Goal: Complete application form: Complete application form

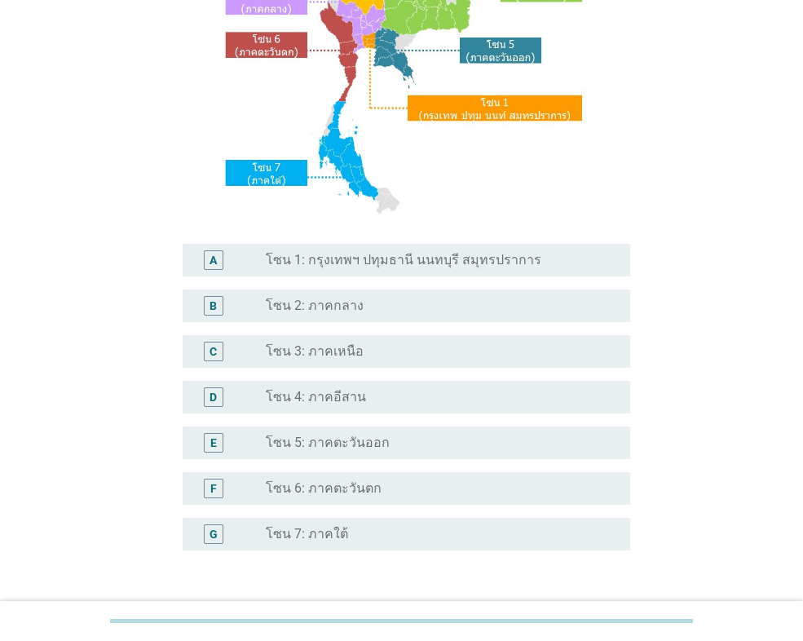
scroll to position [272, 0]
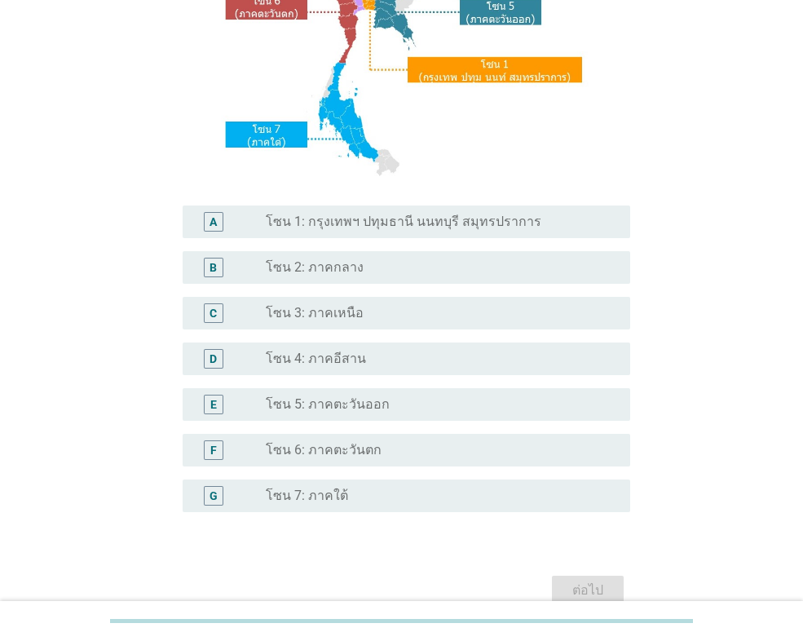
click at [214, 217] on div "A" at bounding box center [213, 222] width 7 height 17
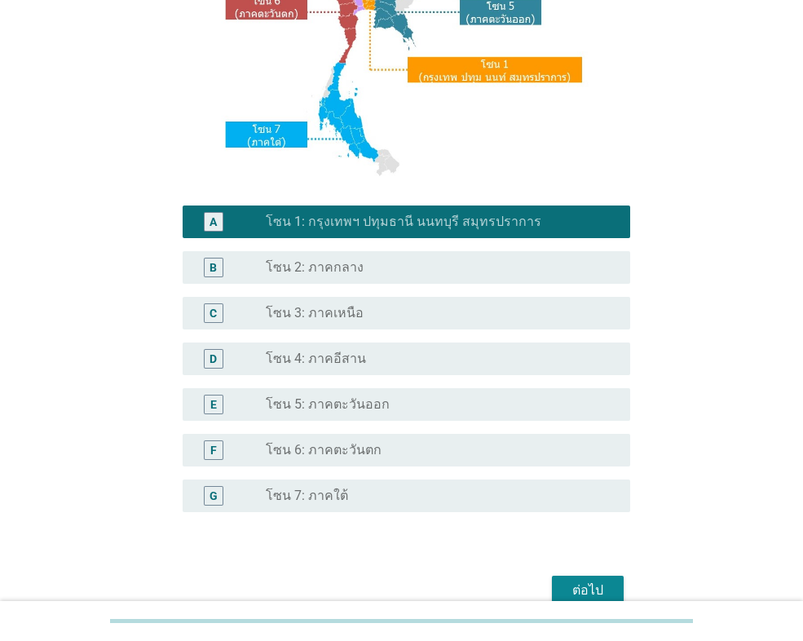
click at [605, 586] on div "ต่อไป" at bounding box center [588, 591] width 46 height 20
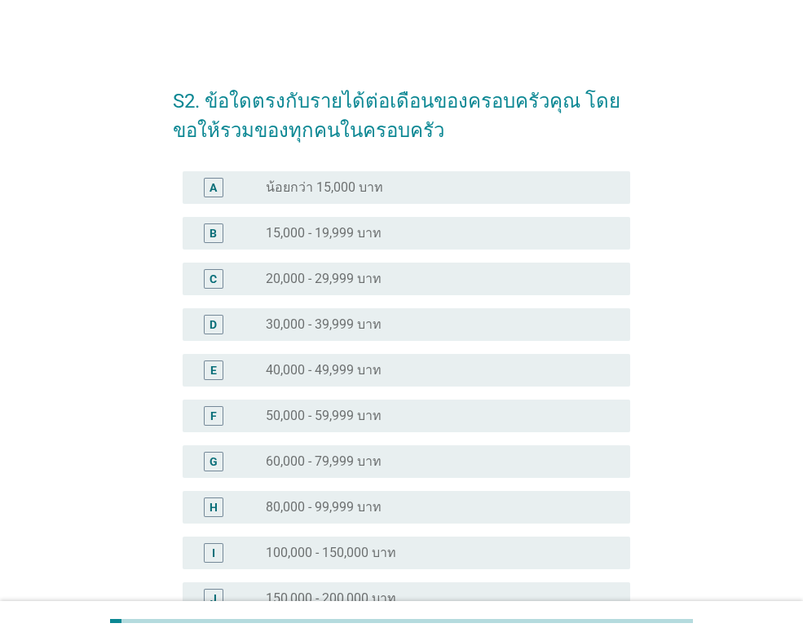
scroll to position [136, 0]
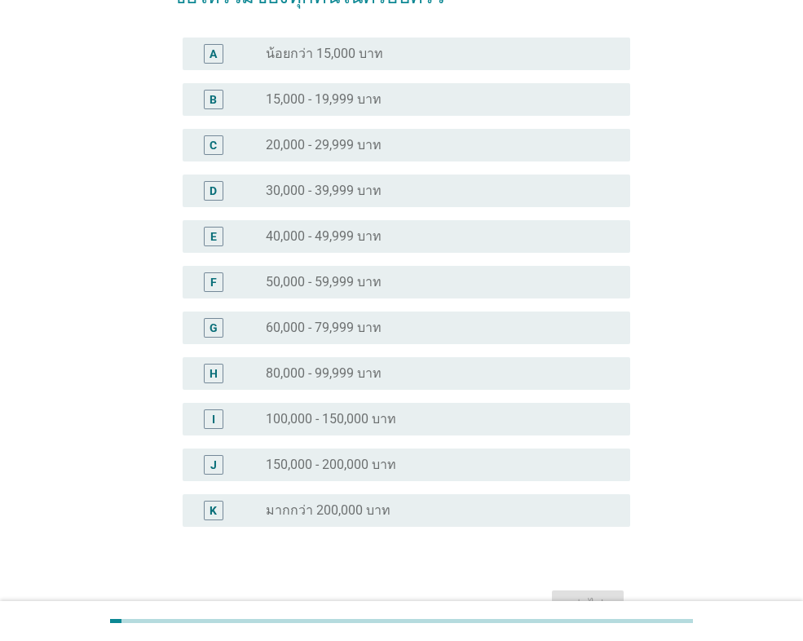
click at [334, 269] on div "F radio_button_unchecked 50,000 - 59,999 บาท" at bounding box center [407, 282] width 448 height 33
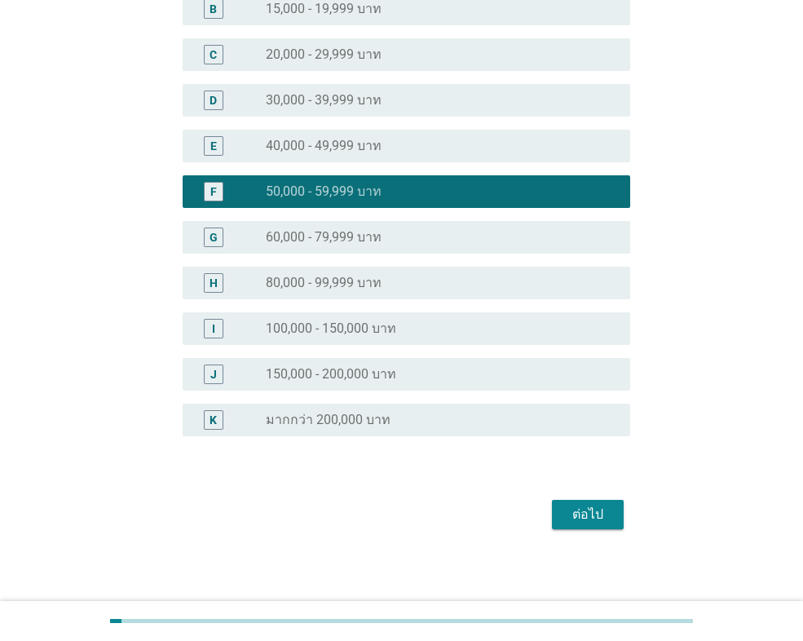
scroll to position [232, 0]
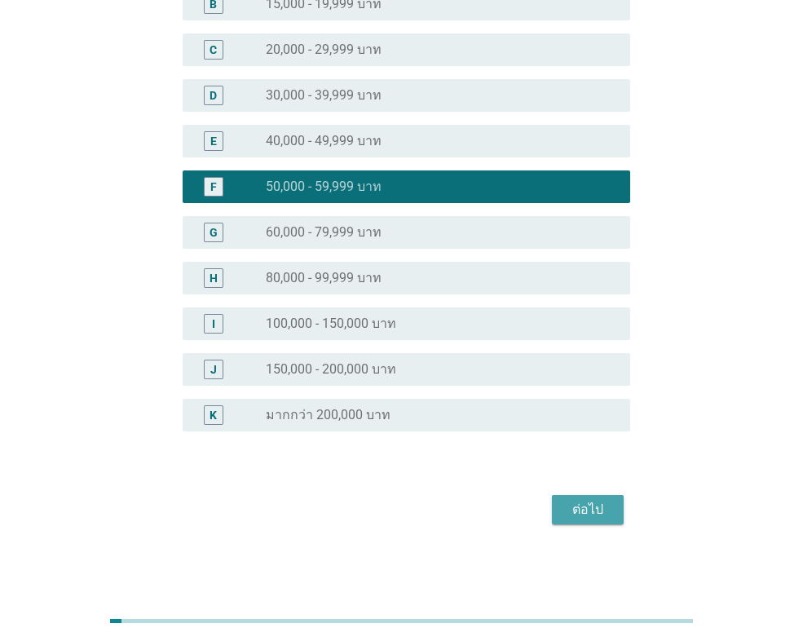
click at [589, 509] on div "ต่อไป" at bounding box center [588, 510] width 46 height 20
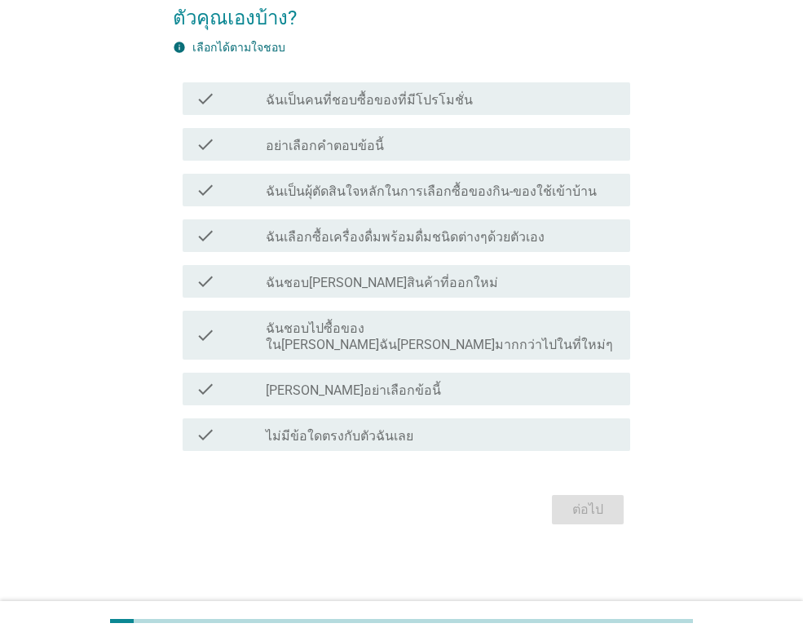
scroll to position [0, 0]
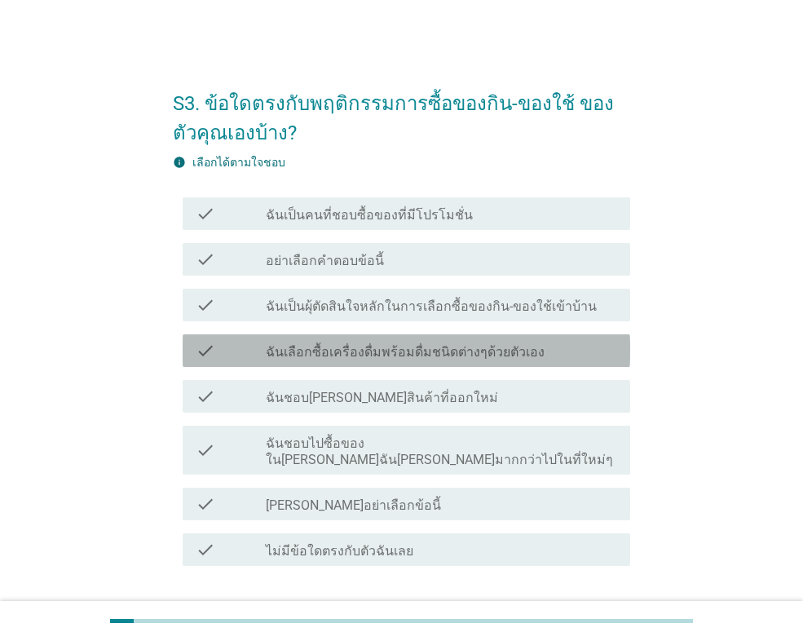
click at [410, 356] on label "ฉันเลือกซื้อเครื่องดื่มพร้อมดื่มชนิดต่างๆด้วยตัวเอง" at bounding box center [405, 352] width 279 height 16
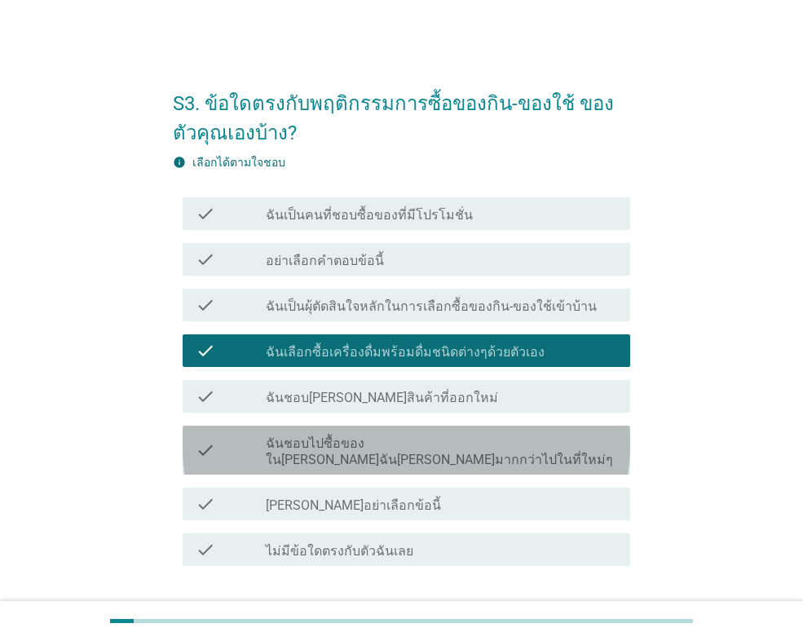
click at [397, 443] on label "ฉันชอบไปซื้อของใน[PERSON_NAME]ฉัน[PERSON_NAME]มากกว่าไปในที่ใหม่ๆ" at bounding box center [442, 452] width 352 height 33
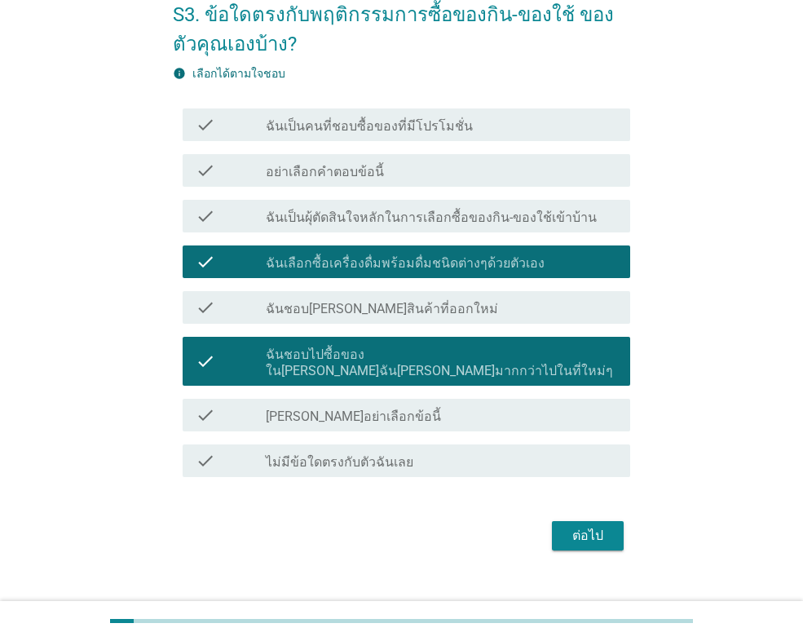
scroll to position [99, 0]
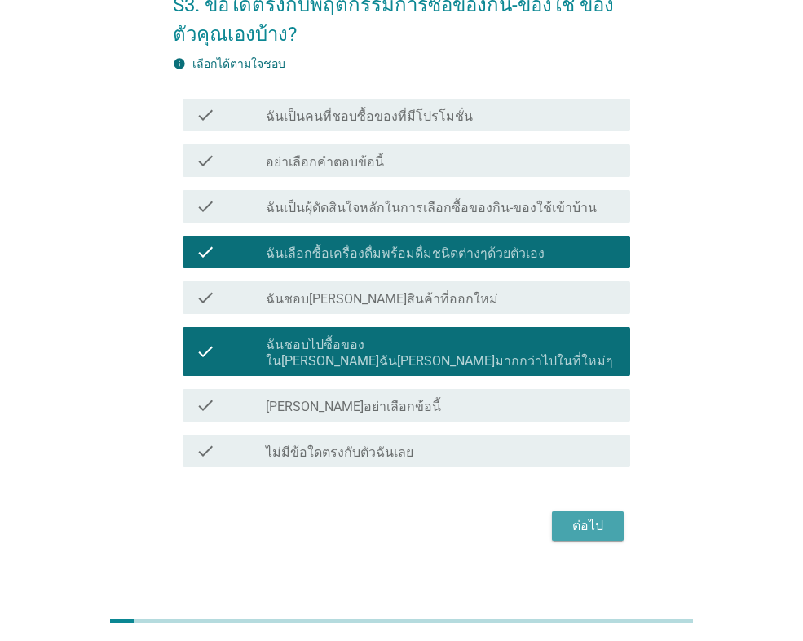
click at [597, 516] on div "ต่อไป" at bounding box center [588, 526] width 46 height 20
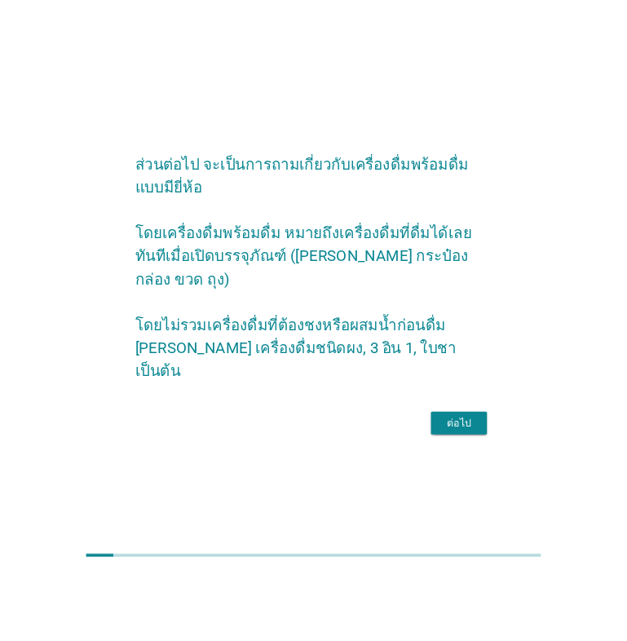
scroll to position [0, 0]
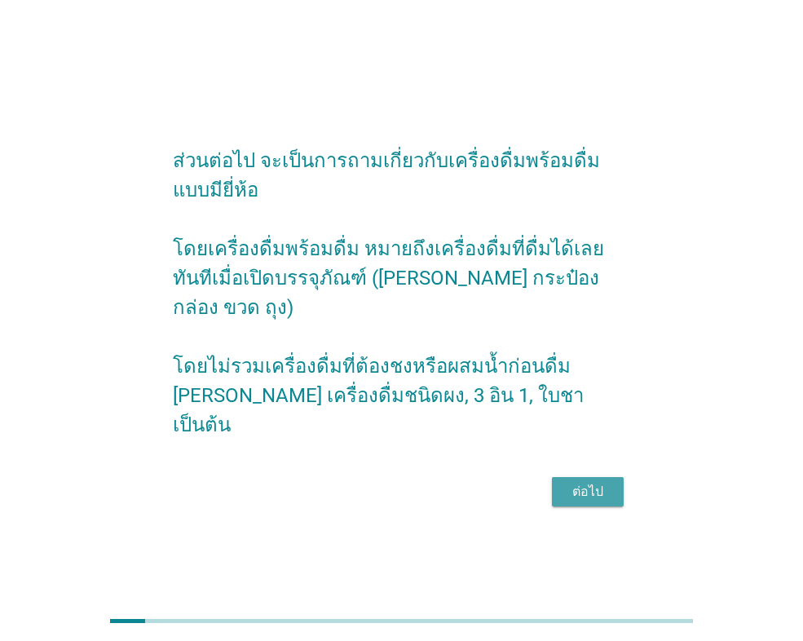
click at [604, 482] on div "ต่อไป" at bounding box center [588, 492] width 46 height 20
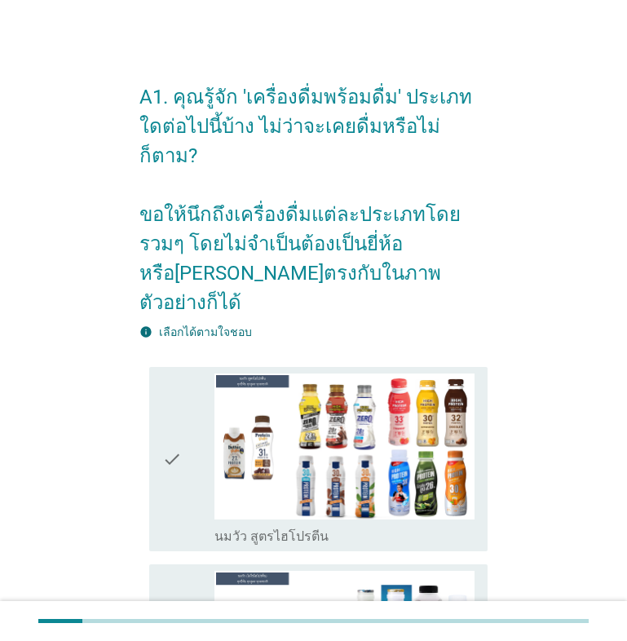
scroll to position [136, 0]
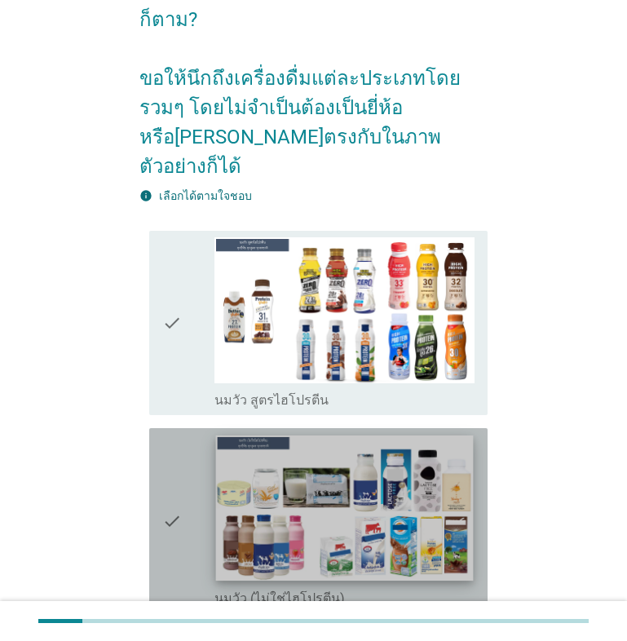
click at [308, 475] on img at bounding box center [344, 508] width 258 height 145
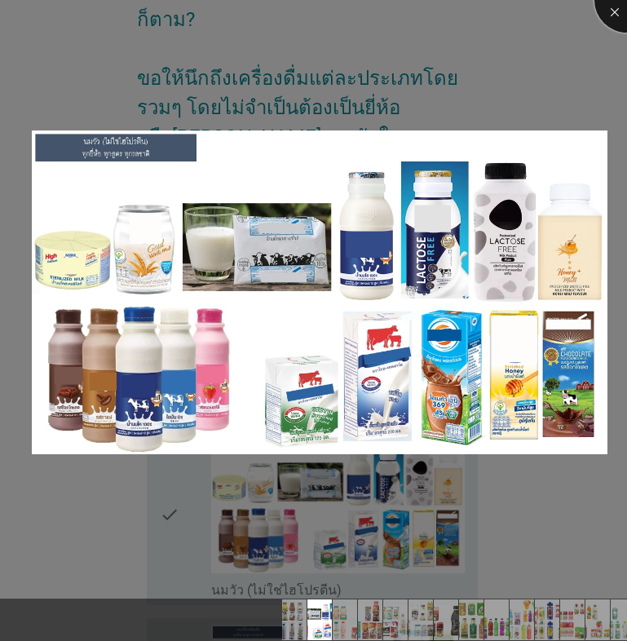
click at [609, 12] on div at bounding box center [627, -1] width 65 height 65
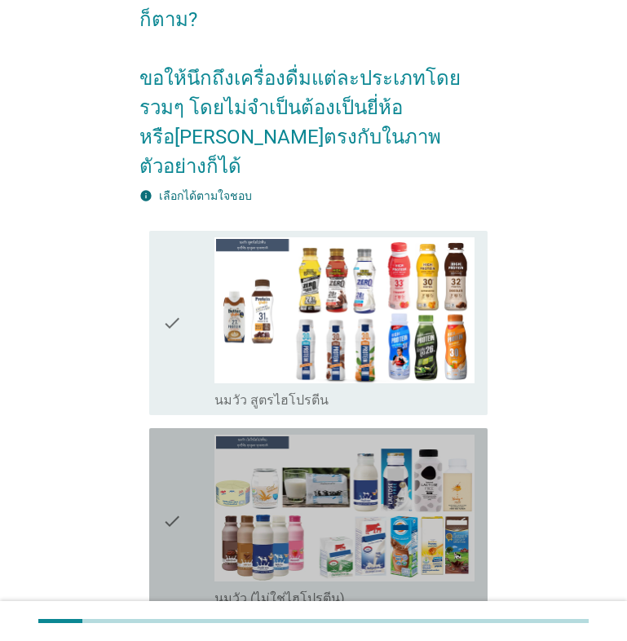
click at [173, 463] on icon "check" at bounding box center [172, 521] width 20 height 172
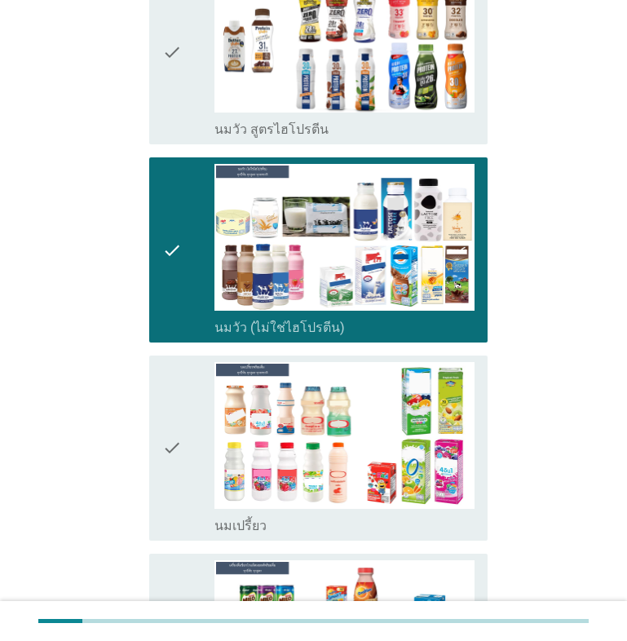
scroll to position [408, 0]
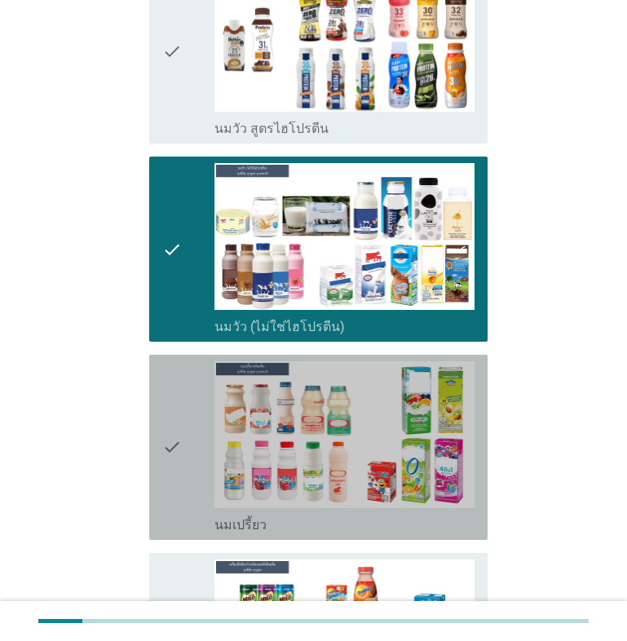
click at [172, 387] on icon "check" at bounding box center [172, 447] width 20 height 172
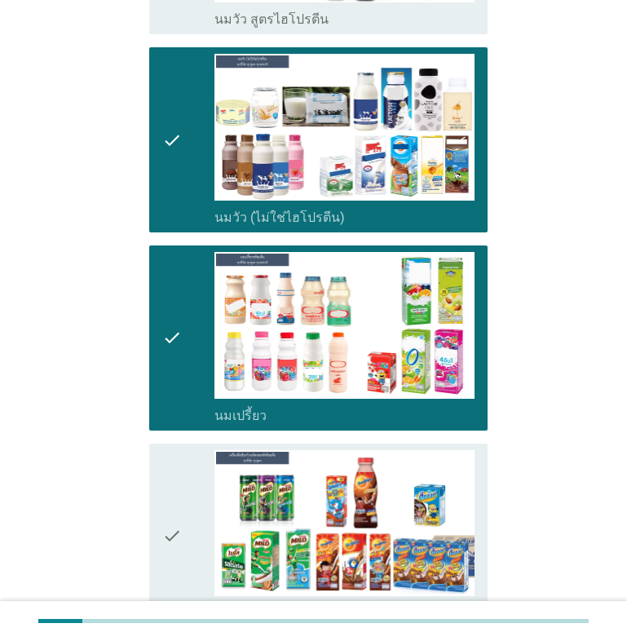
scroll to position [679, 0]
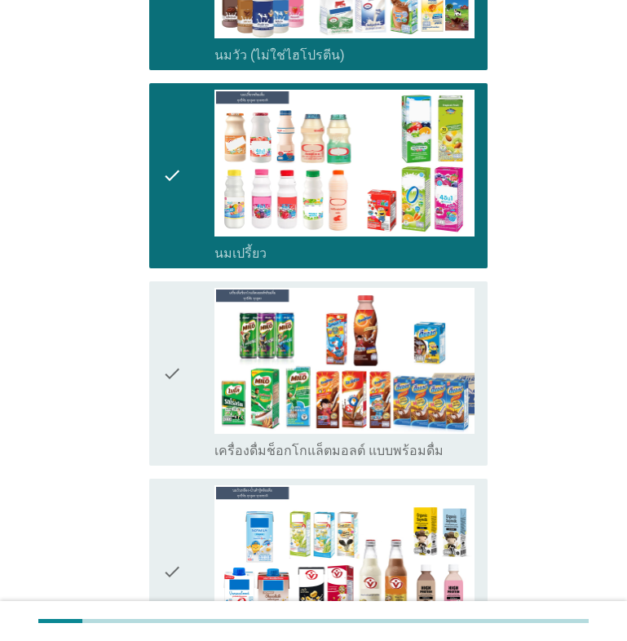
click at [175, 316] on icon "check" at bounding box center [172, 374] width 20 height 172
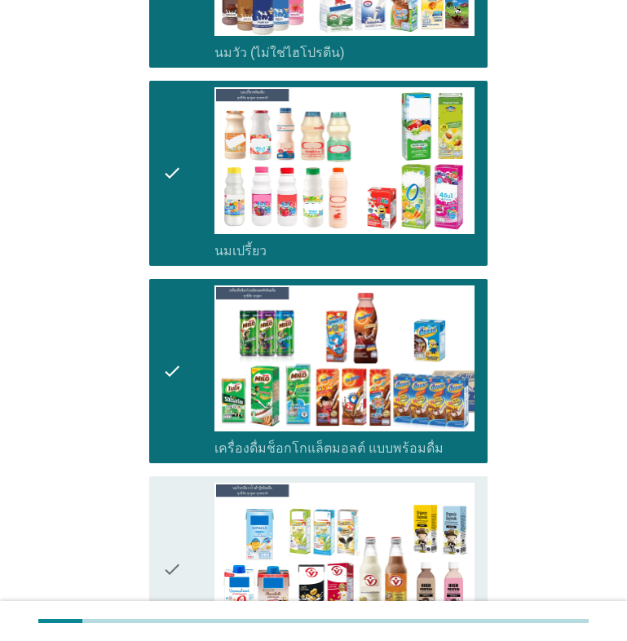
scroll to position [816, 0]
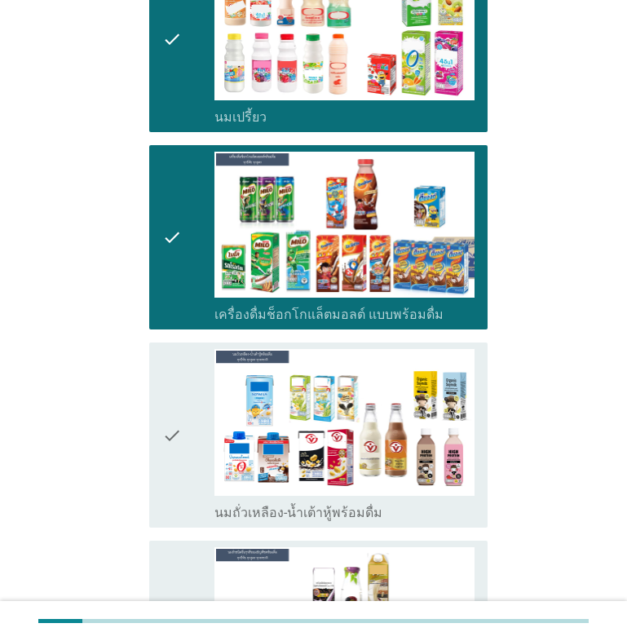
click at [177, 377] on icon "check" at bounding box center [172, 435] width 20 height 172
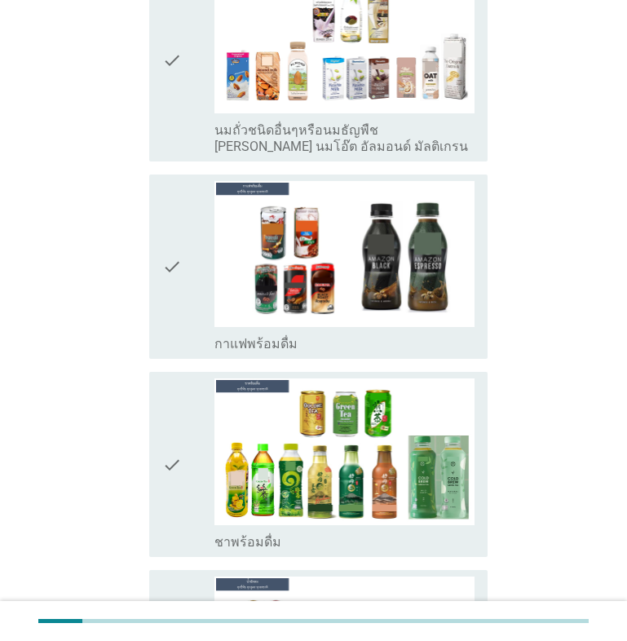
scroll to position [1495, 0]
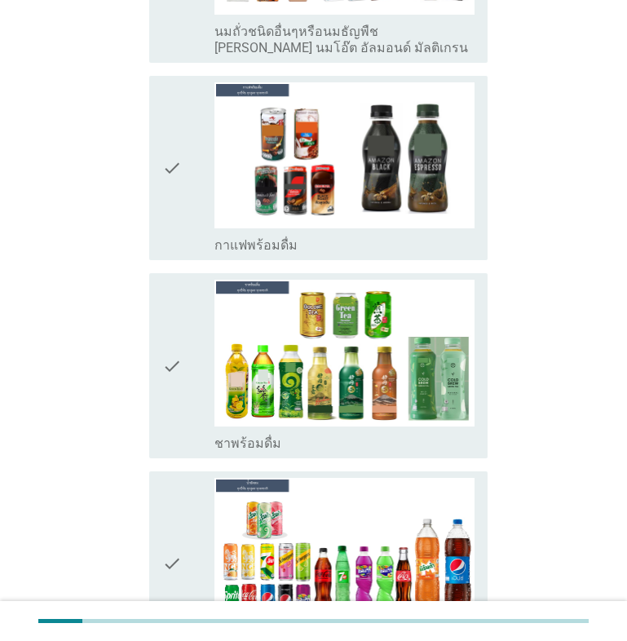
click at [168, 311] on icon "check" at bounding box center [172, 366] width 20 height 172
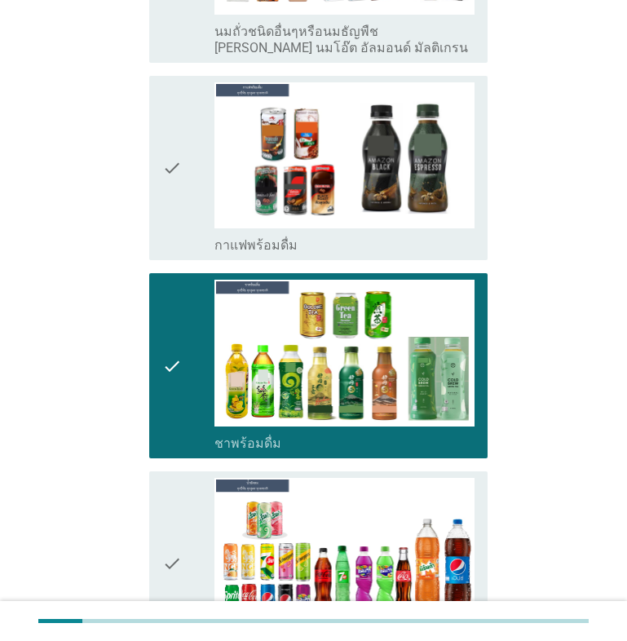
scroll to position [1768, 0]
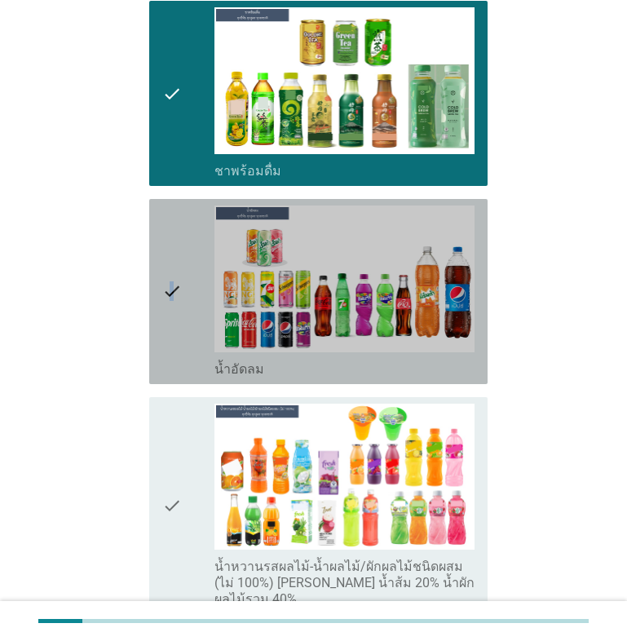
click at [172, 236] on icon "check" at bounding box center [172, 292] width 20 height 172
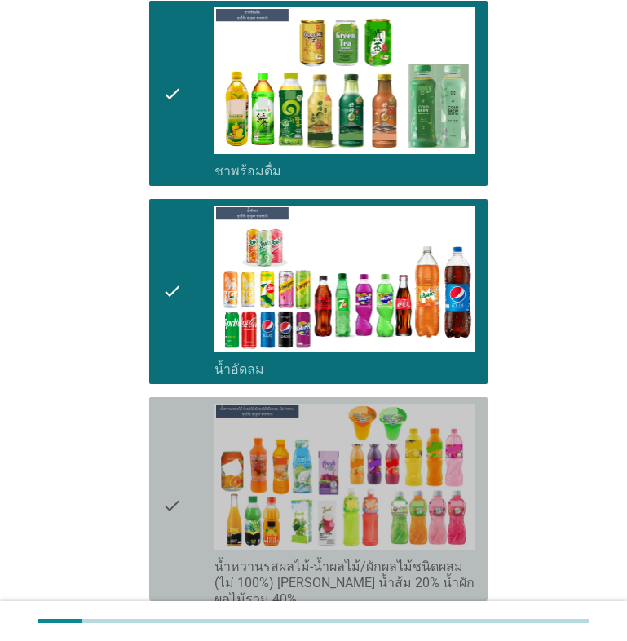
click at [176, 438] on icon "check" at bounding box center [172, 506] width 20 height 205
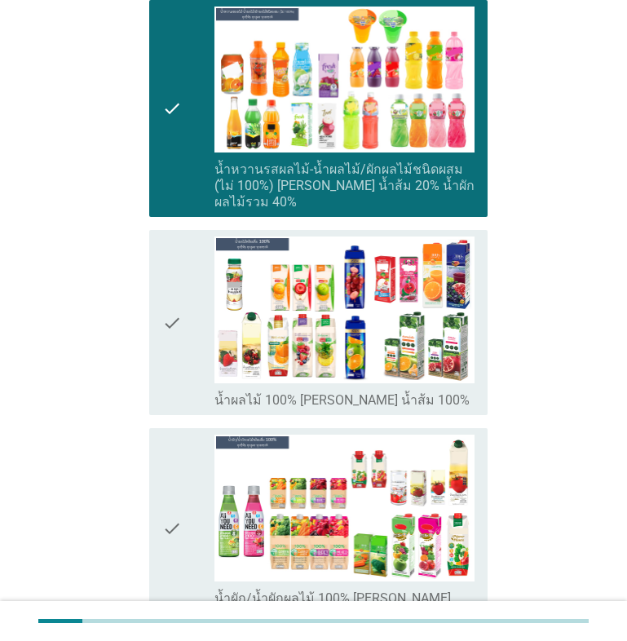
scroll to position [2175, 0]
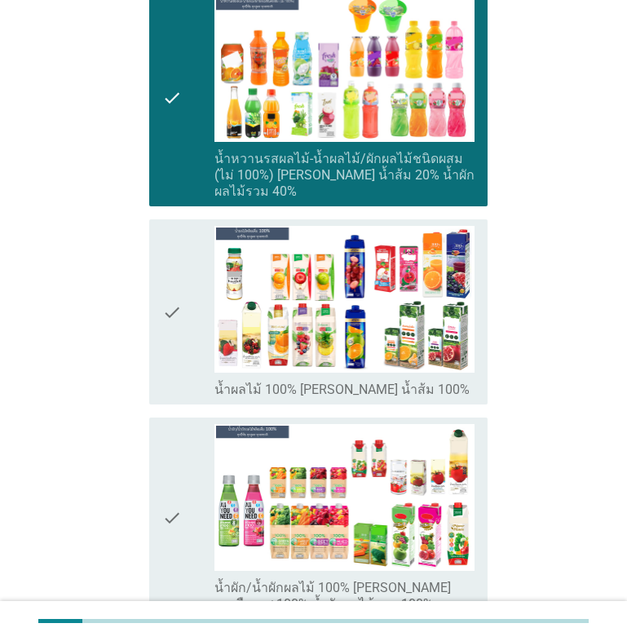
click at [170, 240] on icon "check" at bounding box center [172, 312] width 20 height 172
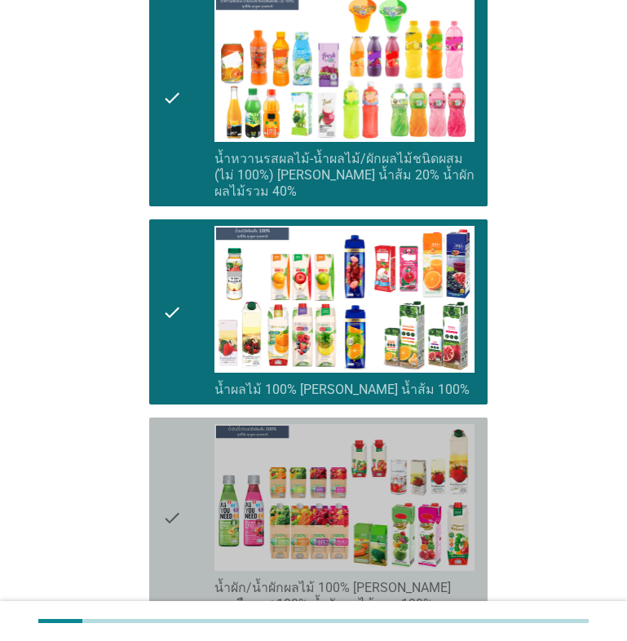
click at [173, 440] on icon "check" at bounding box center [172, 518] width 20 height 188
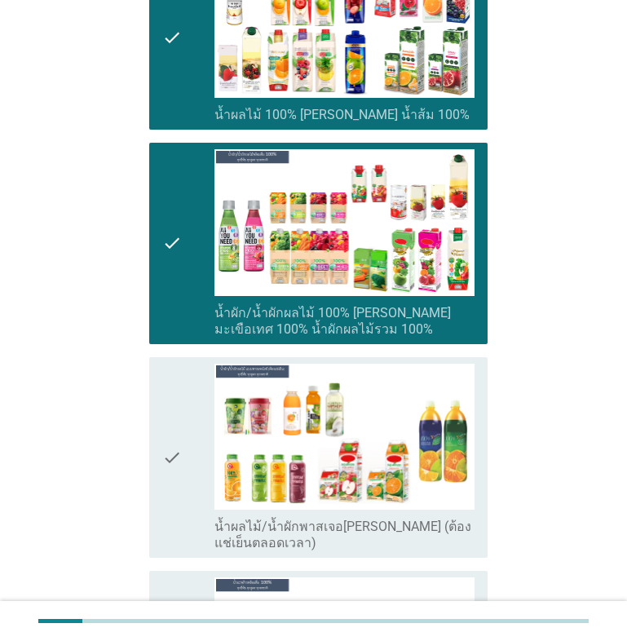
scroll to position [2583, 0]
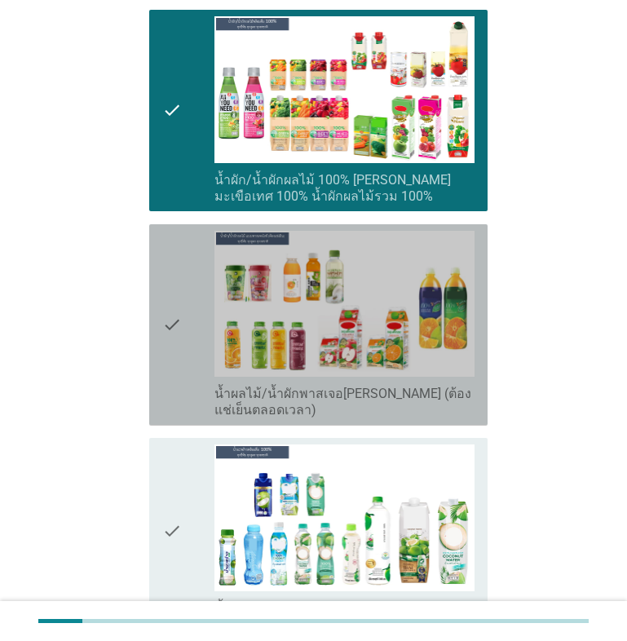
click at [175, 250] on icon "check" at bounding box center [172, 325] width 20 height 188
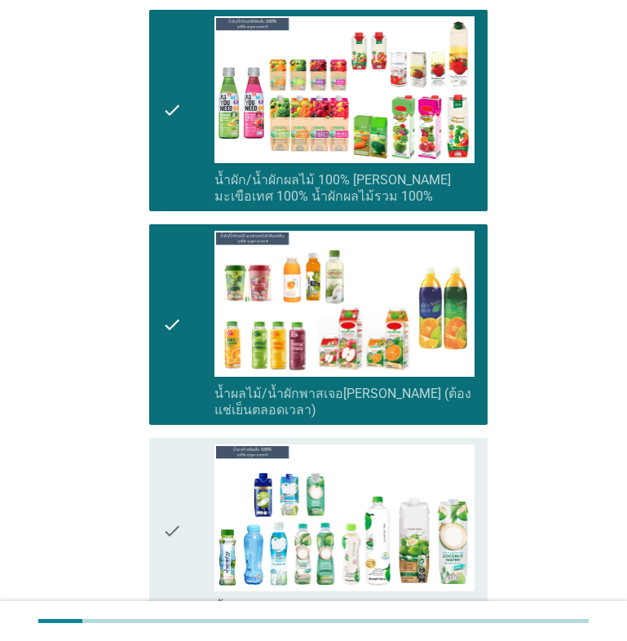
click at [176, 454] on icon "check" at bounding box center [172, 531] width 20 height 172
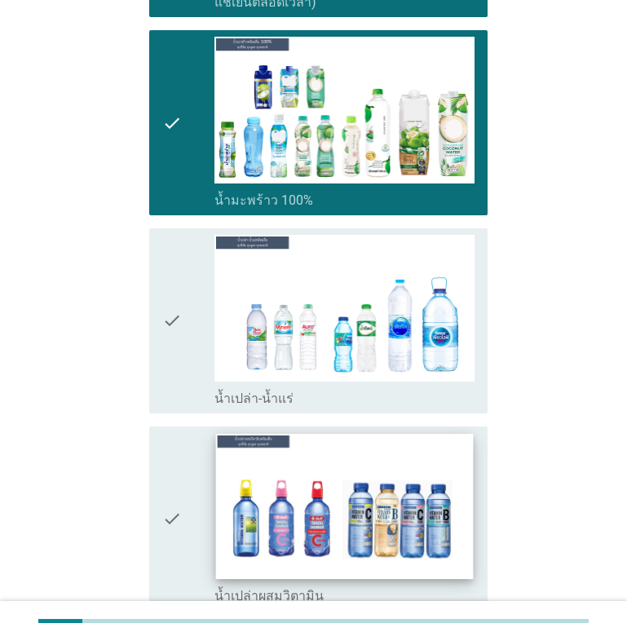
scroll to position [3127, 0]
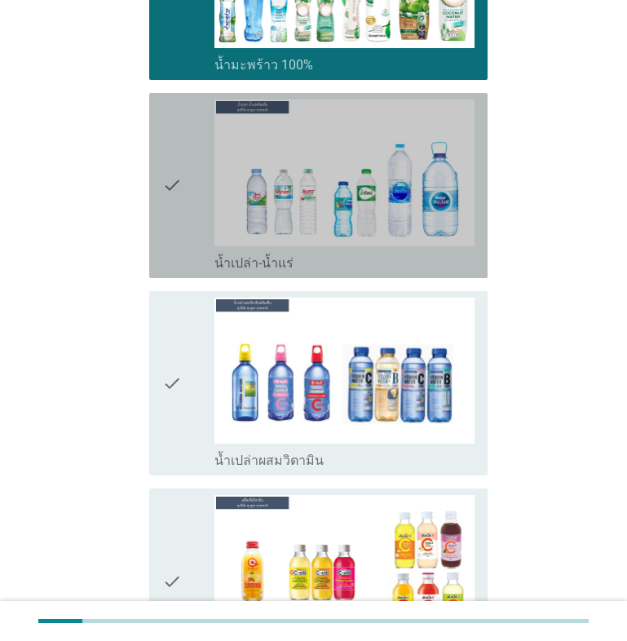
click at [168, 115] on icon "check" at bounding box center [172, 186] width 20 height 172
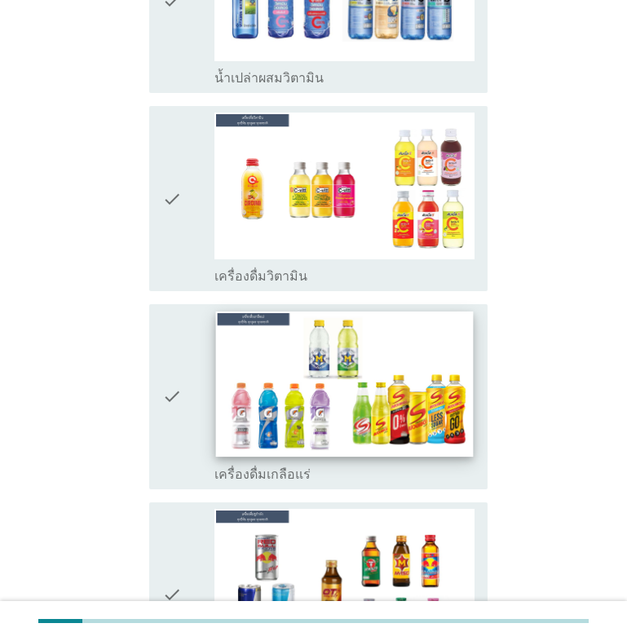
scroll to position [3671, 0]
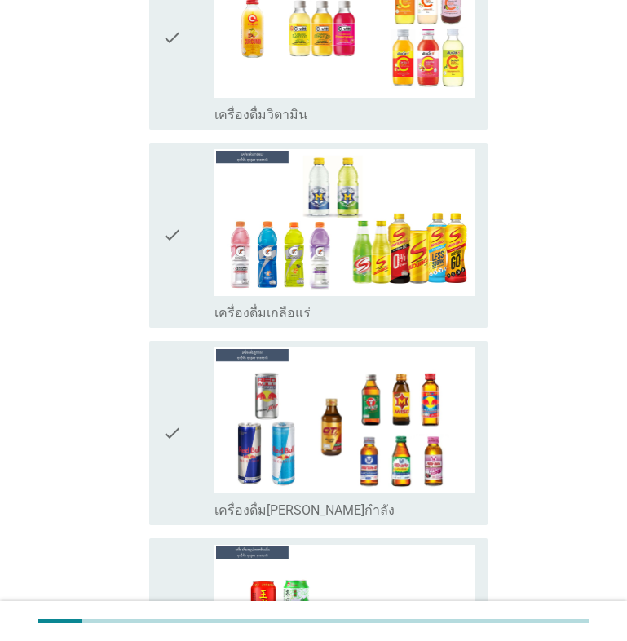
click at [171, 160] on icon "check" at bounding box center [172, 235] width 20 height 172
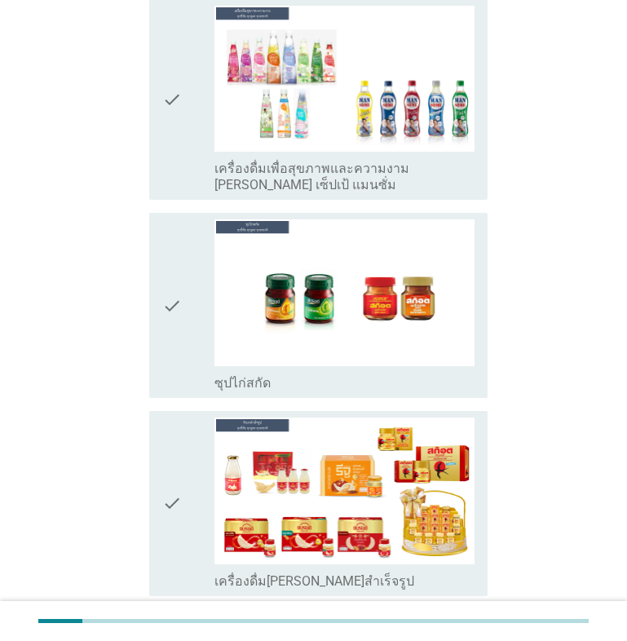
scroll to position [4686, 0]
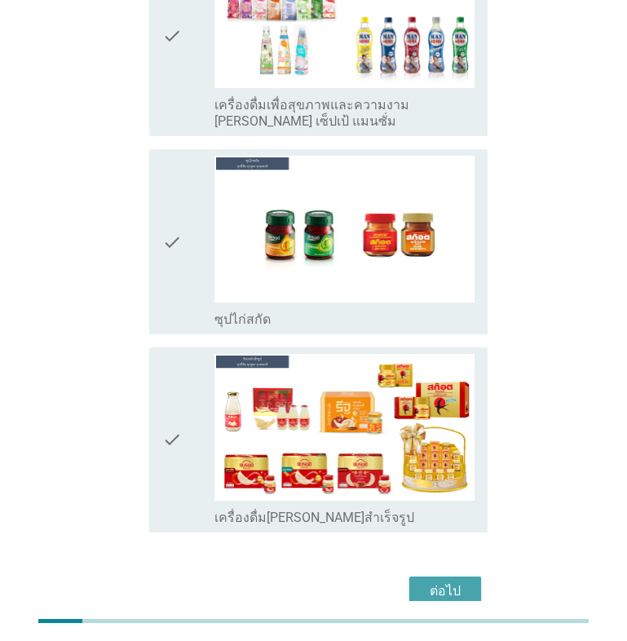
click at [439, 582] on div "ต่อไป" at bounding box center [446, 592] width 46 height 20
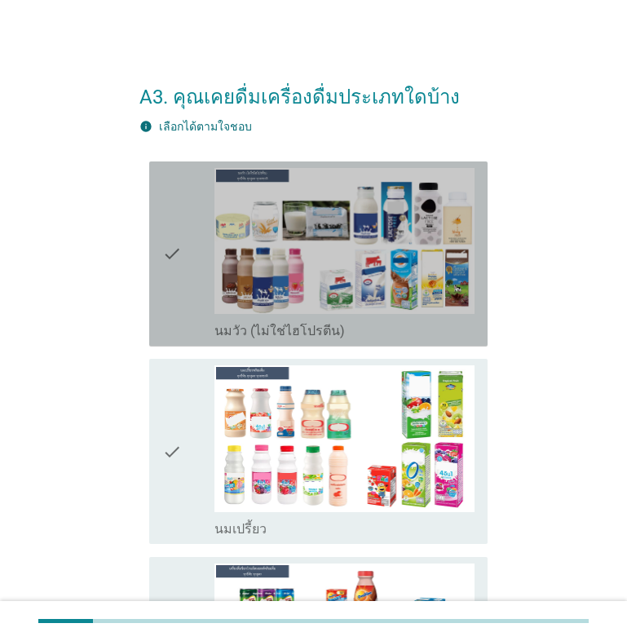
click at [166, 256] on icon "check" at bounding box center [172, 254] width 20 height 172
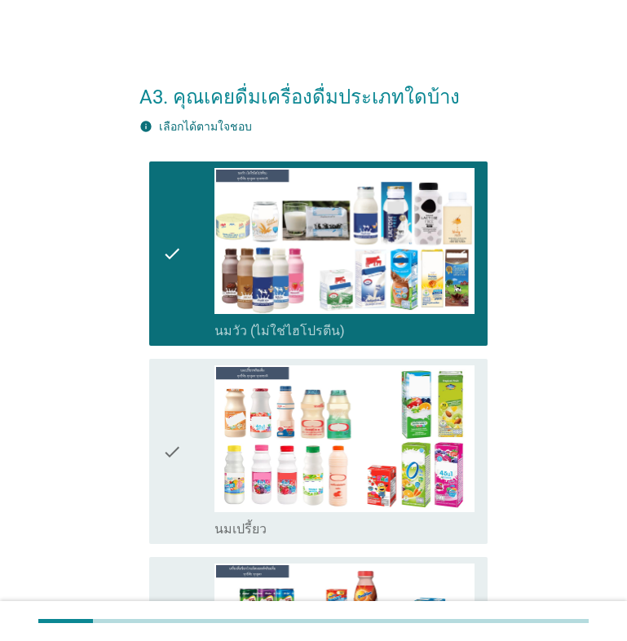
click at [172, 451] on icon "check" at bounding box center [172, 451] width 20 height 172
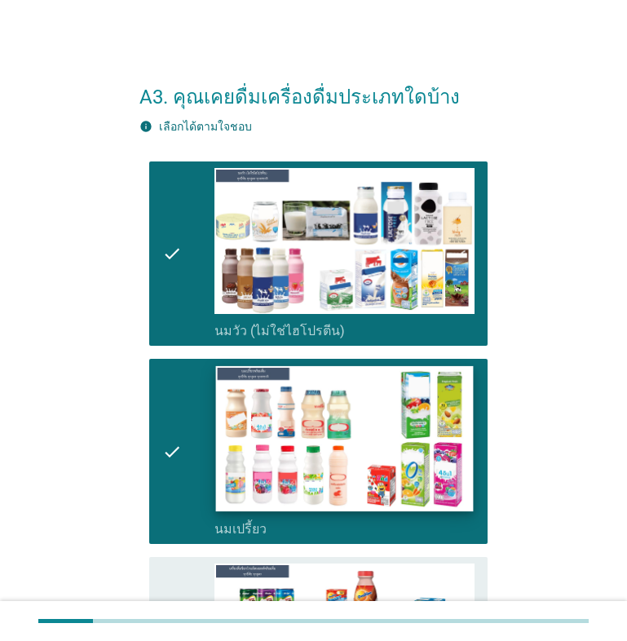
scroll to position [272, 0]
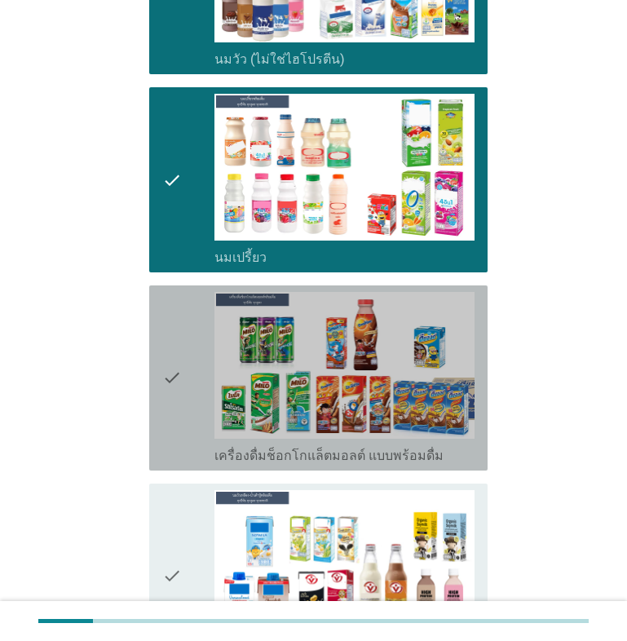
click at [172, 380] on icon "check" at bounding box center [172, 378] width 20 height 172
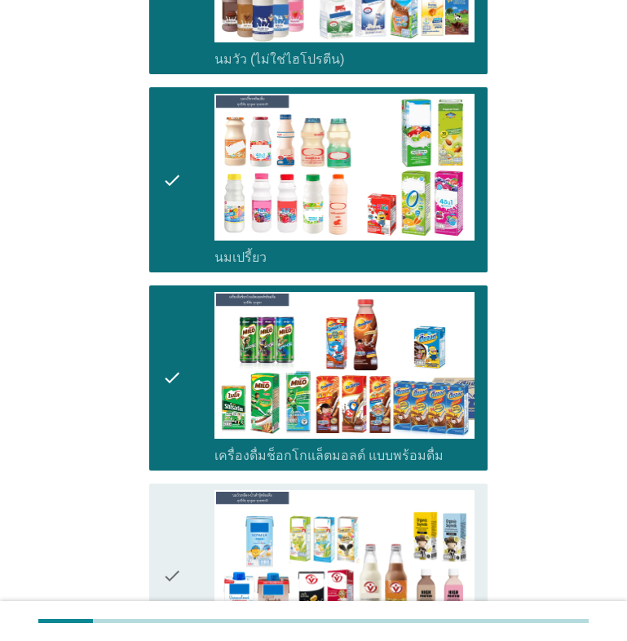
scroll to position [544, 0]
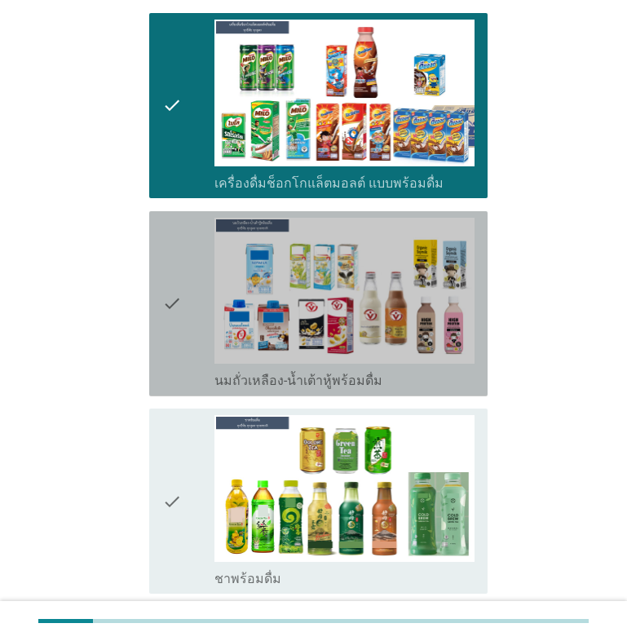
click at [174, 307] on icon "check" at bounding box center [172, 304] width 20 height 172
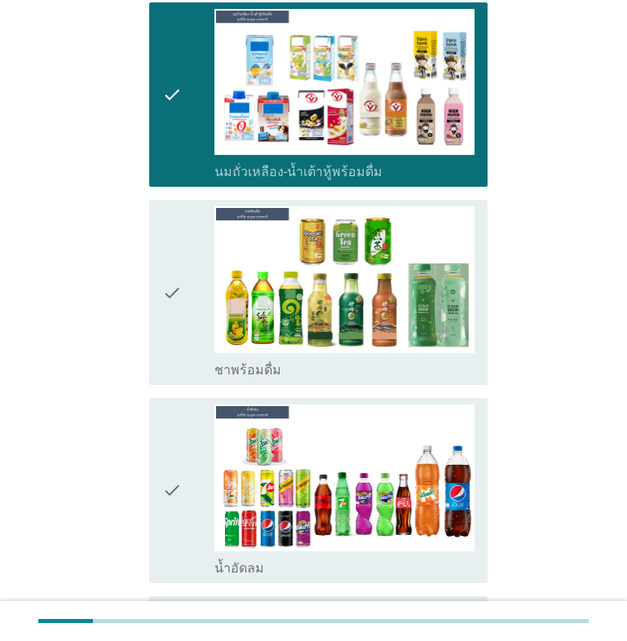
scroll to position [952, 0]
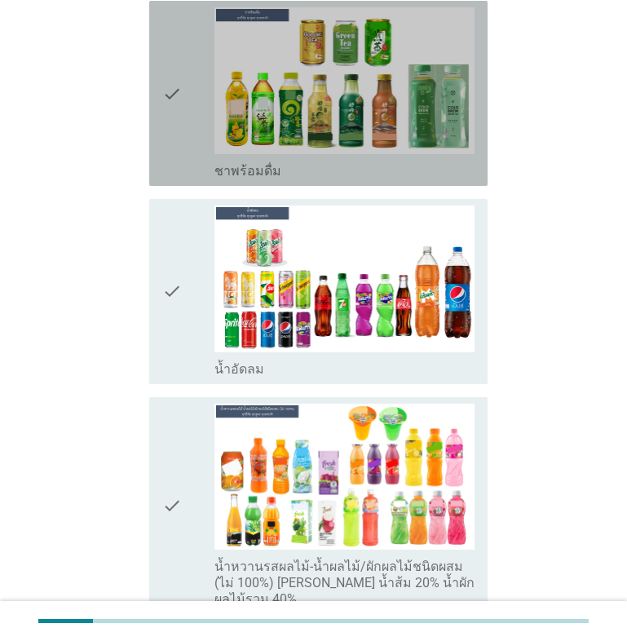
click at [178, 95] on icon "check" at bounding box center [172, 93] width 20 height 172
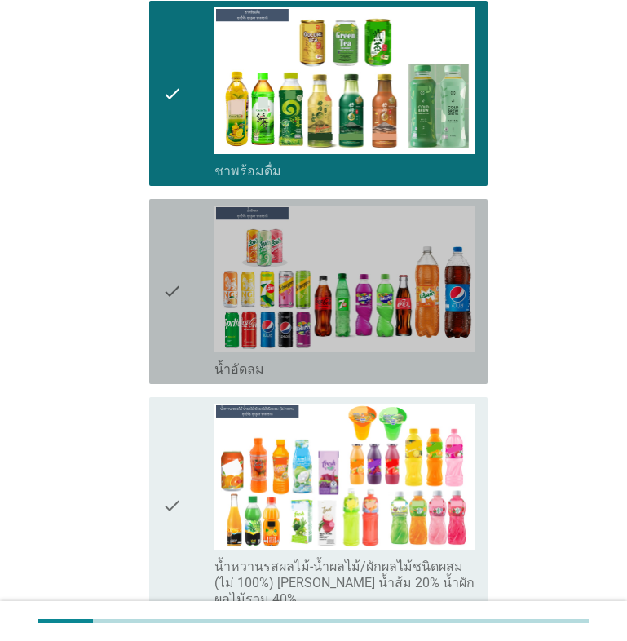
click at [168, 288] on icon "check" at bounding box center [172, 292] width 20 height 172
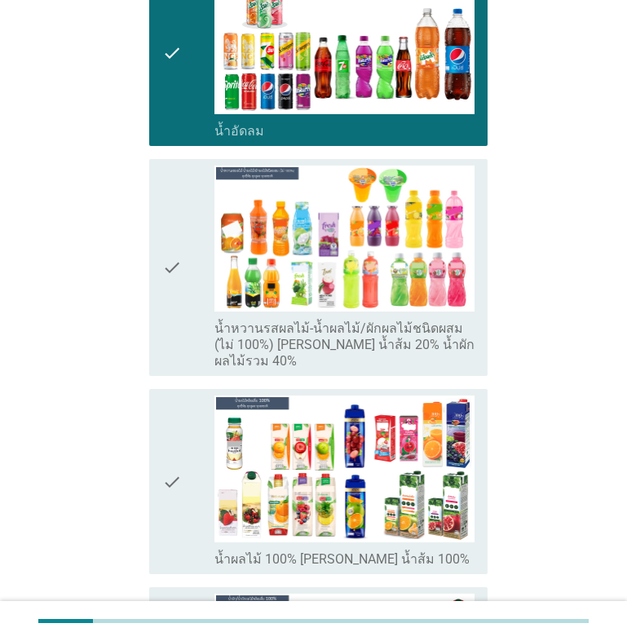
scroll to position [1224, 0]
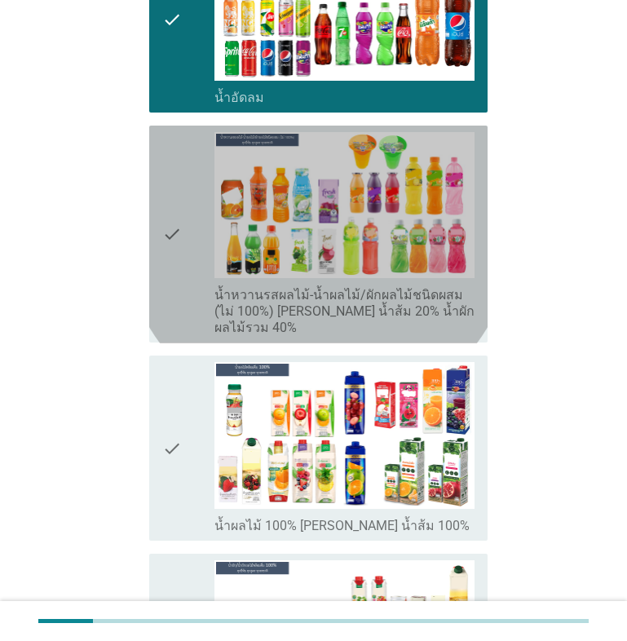
click at [167, 219] on icon "check" at bounding box center [172, 234] width 20 height 205
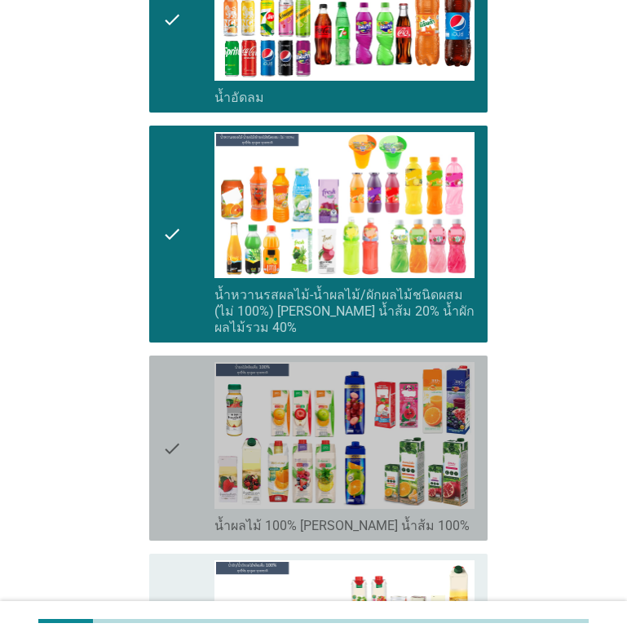
click at [180, 432] on icon "check" at bounding box center [172, 448] width 20 height 172
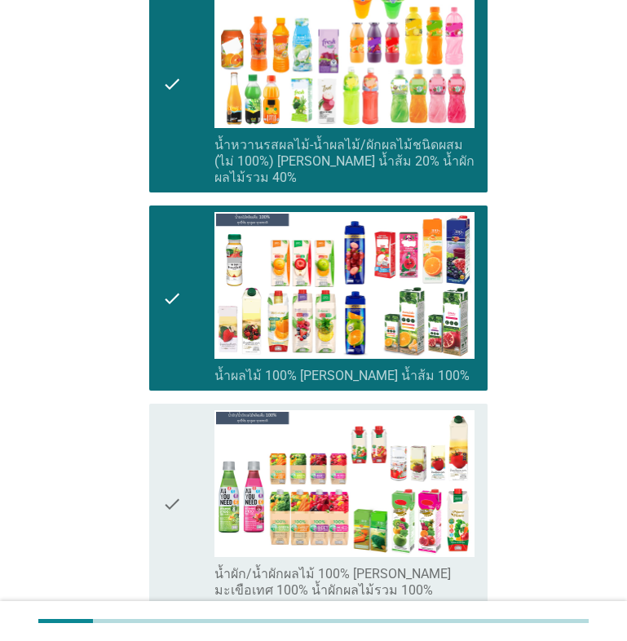
scroll to position [1495, 0]
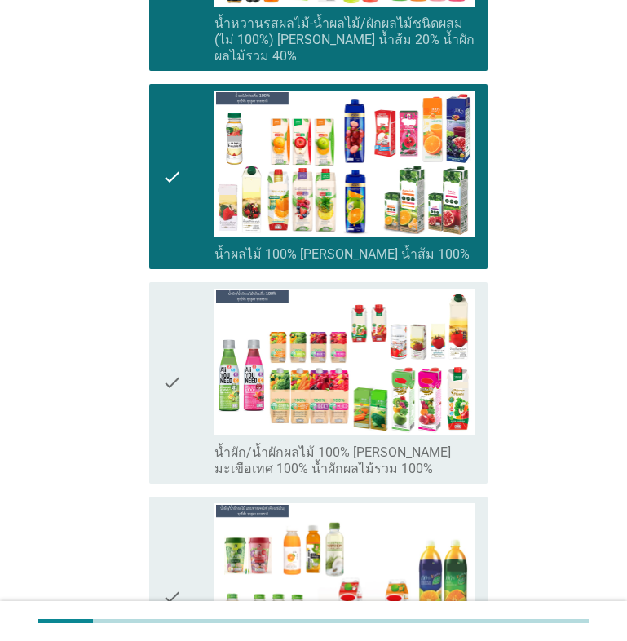
click at [169, 361] on icon "check" at bounding box center [172, 383] width 20 height 188
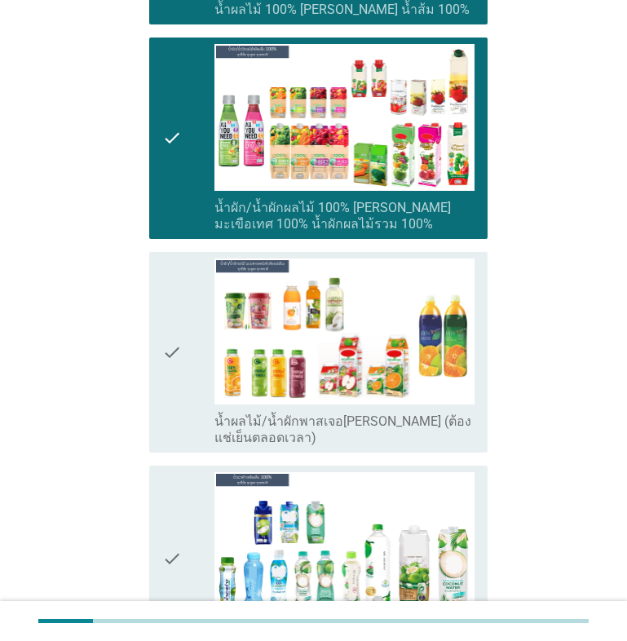
scroll to position [1768, 0]
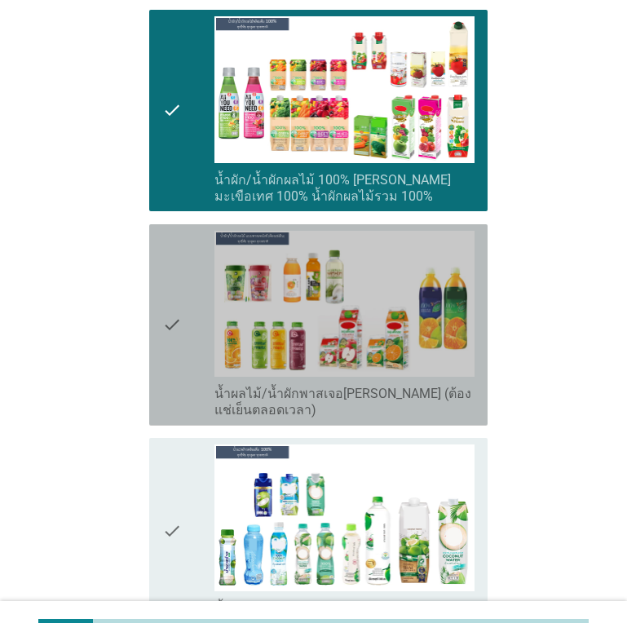
click at [164, 307] on icon "check" at bounding box center [172, 325] width 20 height 188
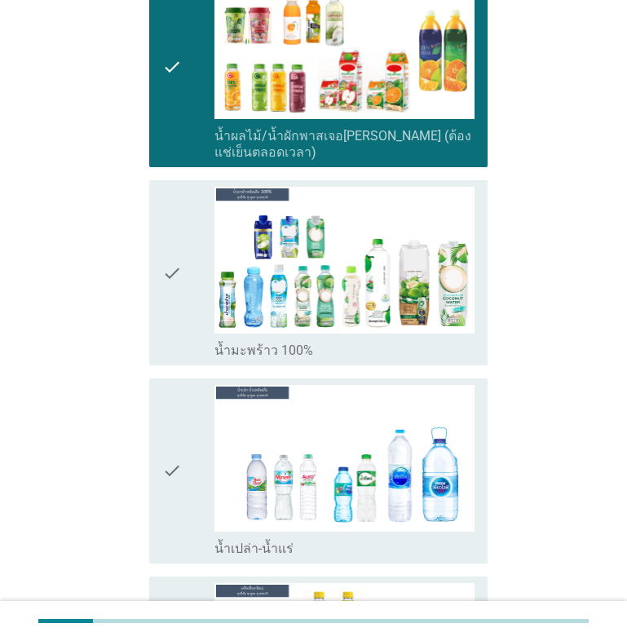
scroll to position [2039, 0]
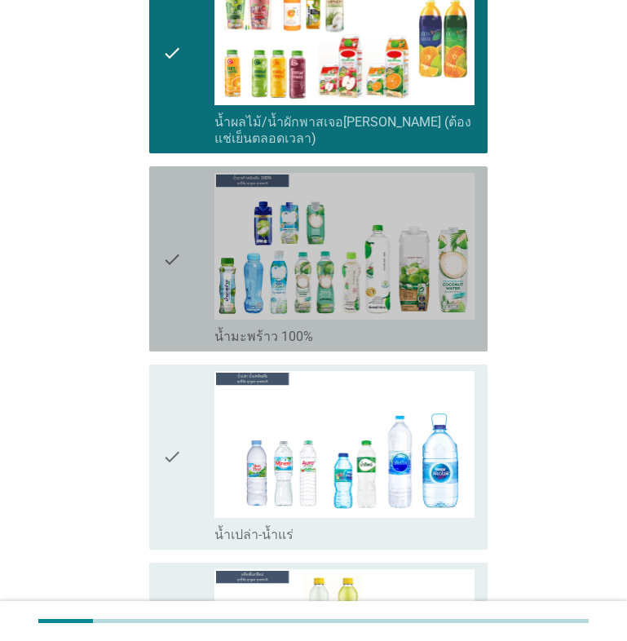
click at [172, 247] on icon "check" at bounding box center [172, 259] width 20 height 172
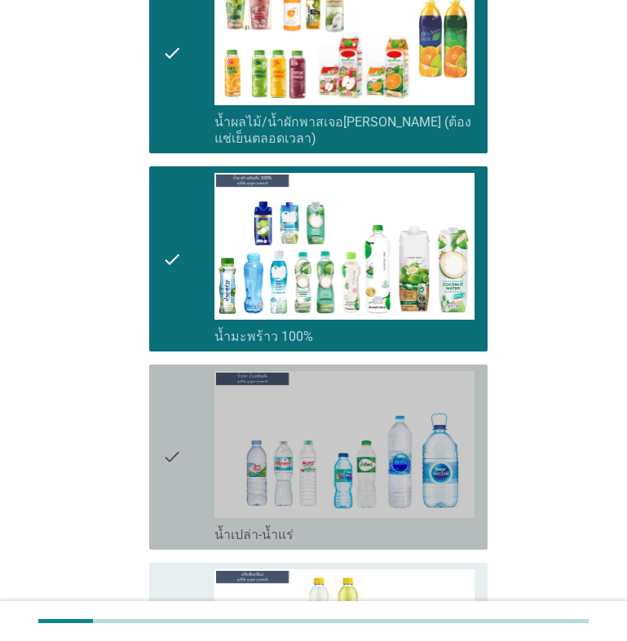
click at [172, 442] on icon "check" at bounding box center [172, 457] width 20 height 172
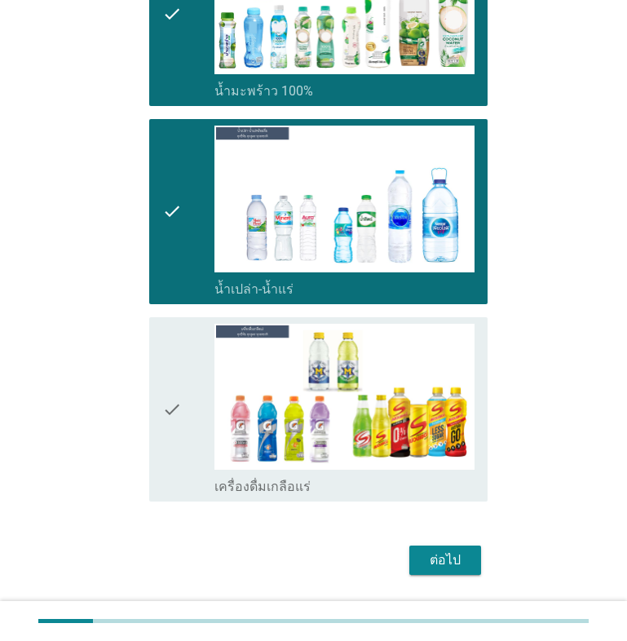
scroll to position [2313, 0]
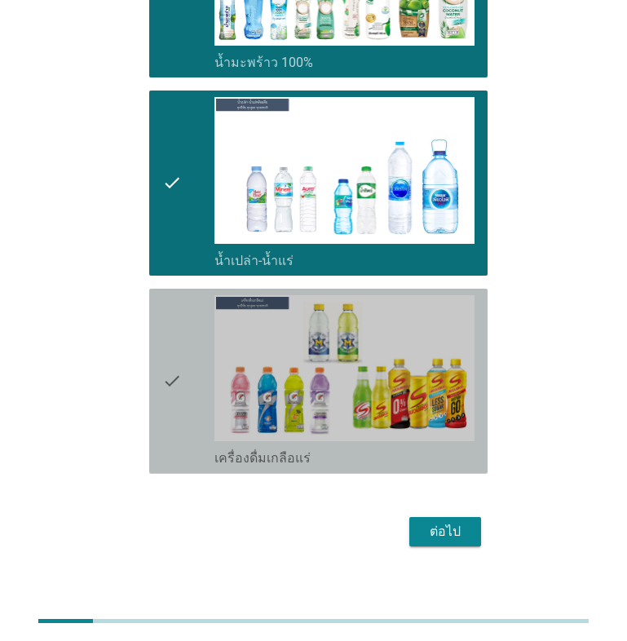
click at [171, 365] on icon "check" at bounding box center [172, 381] width 20 height 172
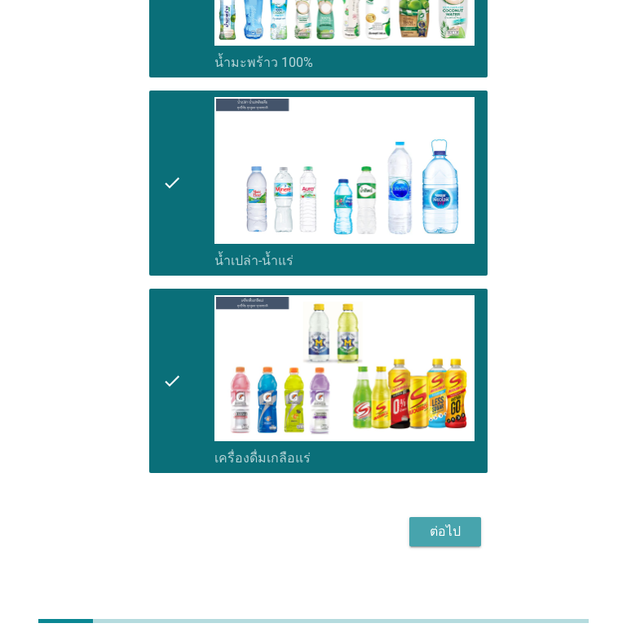
click at [457, 522] on div "ต่อไป" at bounding box center [446, 532] width 46 height 20
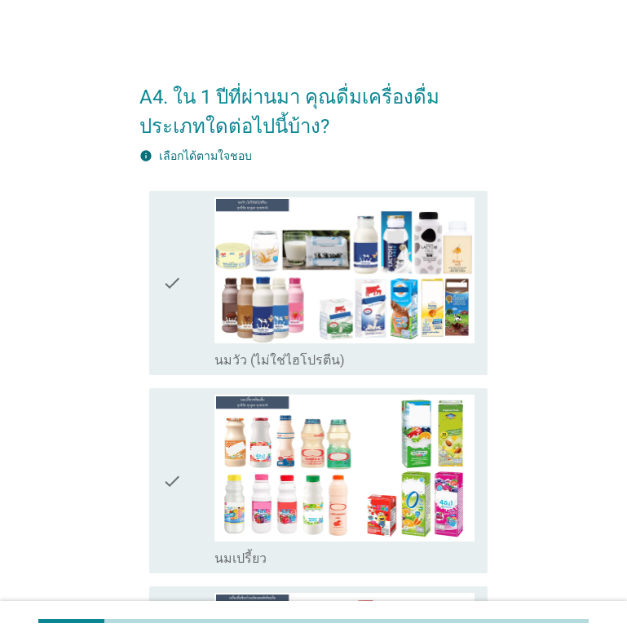
click at [174, 285] on icon "check" at bounding box center [172, 283] width 20 height 172
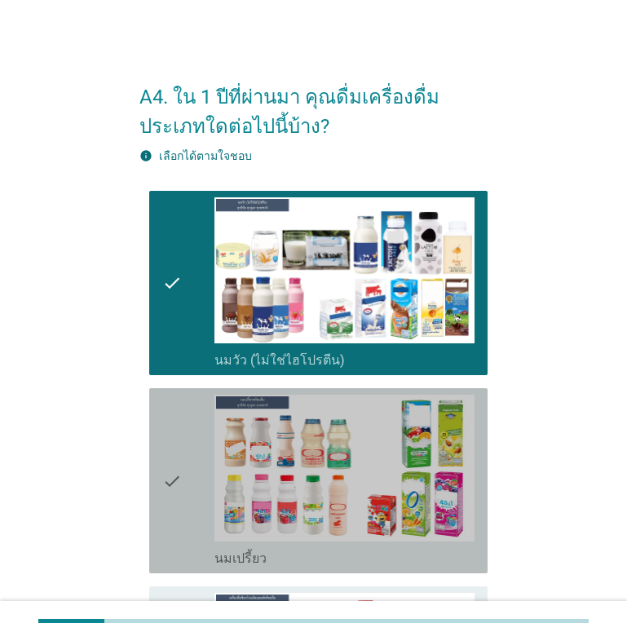
click at [166, 474] on icon "check" at bounding box center [172, 481] width 20 height 172
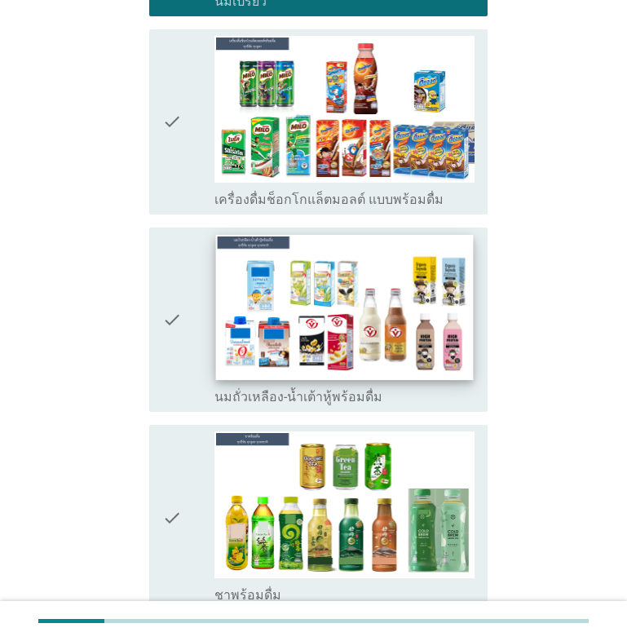
scroll to position [679, 0]
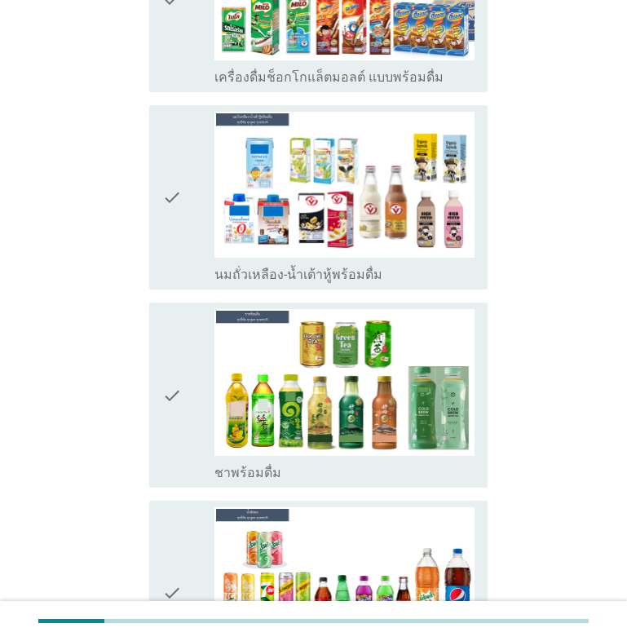
click at [169, 199] on icon "check" at bounding box center [172, 198] width 20 height 172
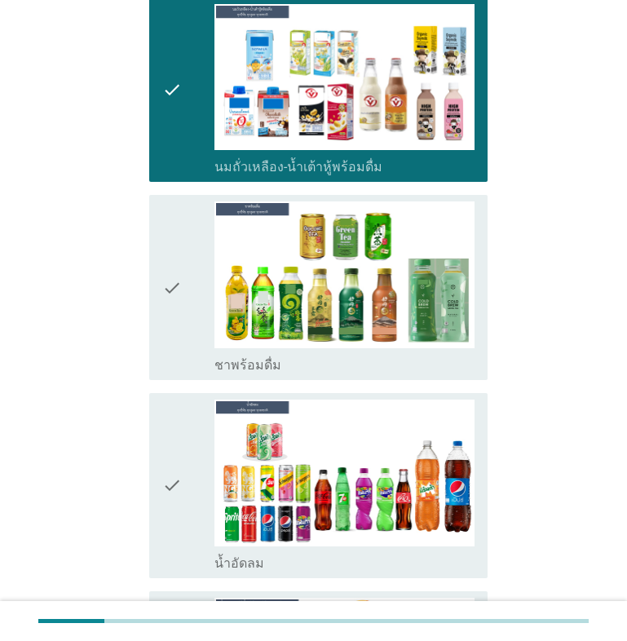
scroll to position [952, 0]
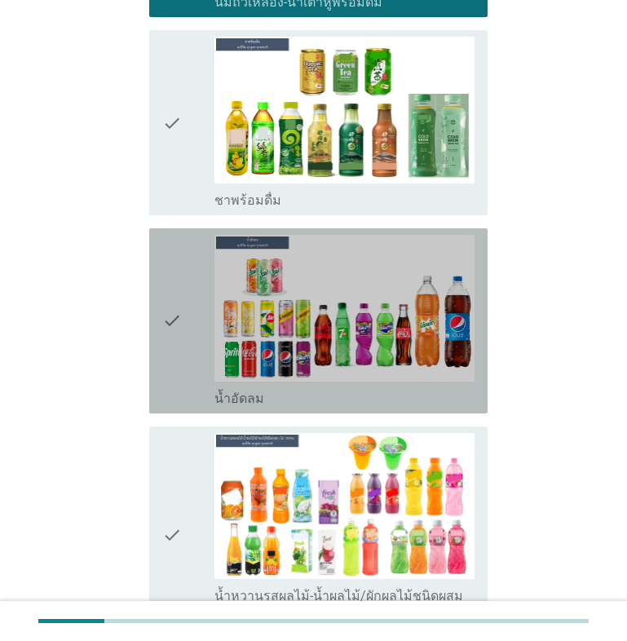
click at [172, 321] on icon "check" at bounding box center [172, 321] width 20 height 172
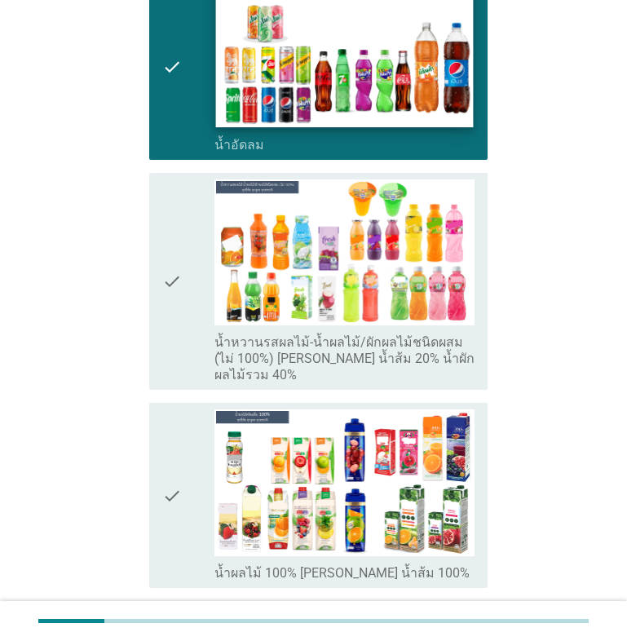
scroll to position [1224, 0]
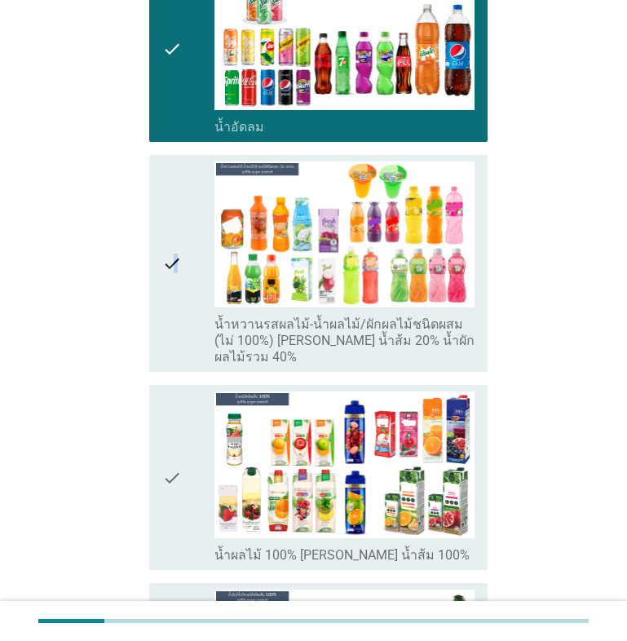
click at [175, 263] on icon "check" at bounding box center [172, 264] width 20 height 205
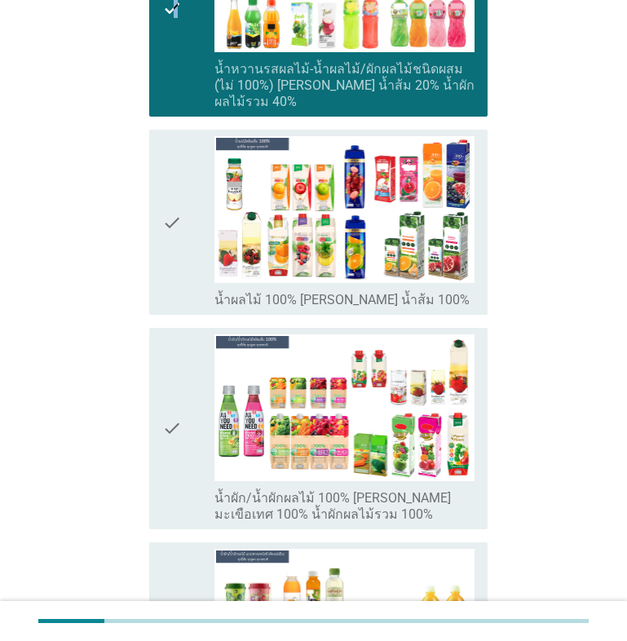
scroll to position [1495, 0]
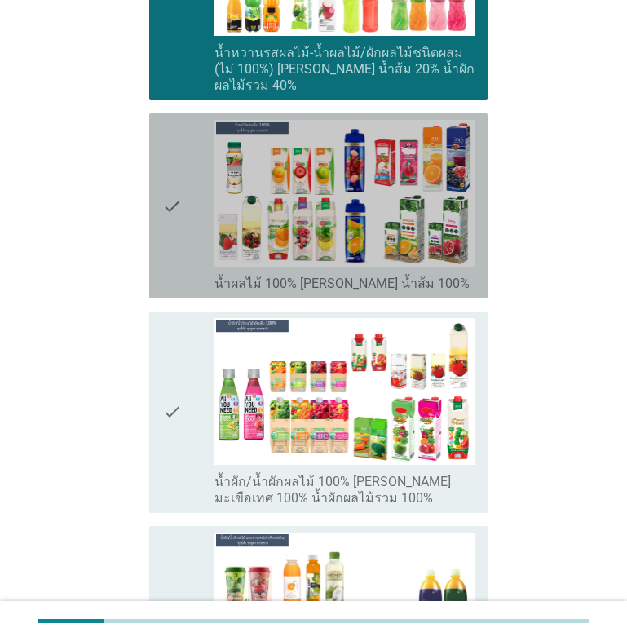
click at [170, 193] on icon "check" at bounding box center [172, 206] width 20 height 172
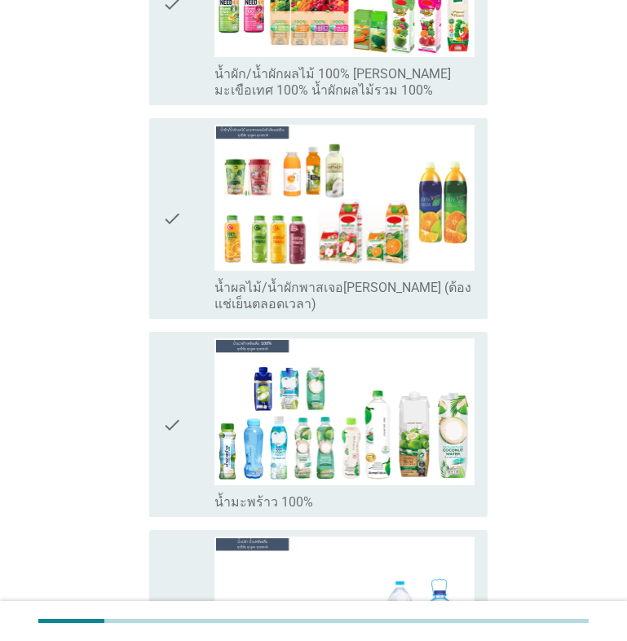
scroll to position [2039, 0]
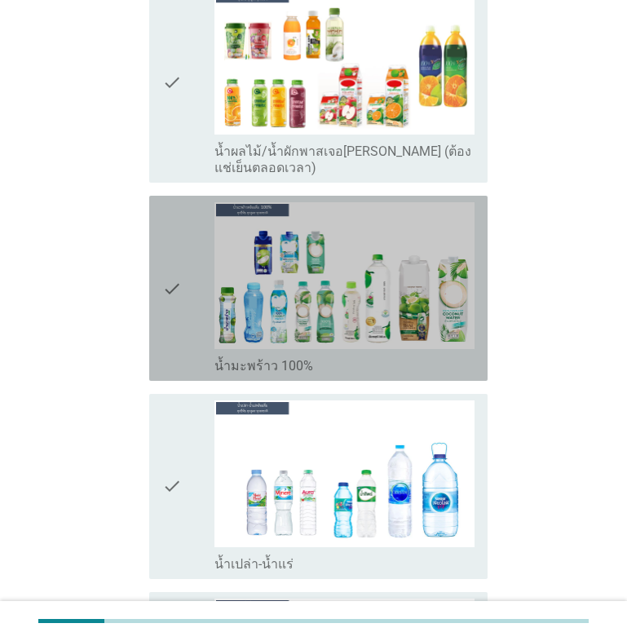
click at [168, 269] on icon "check" at bounding box center [172, 288] width 20 height 172
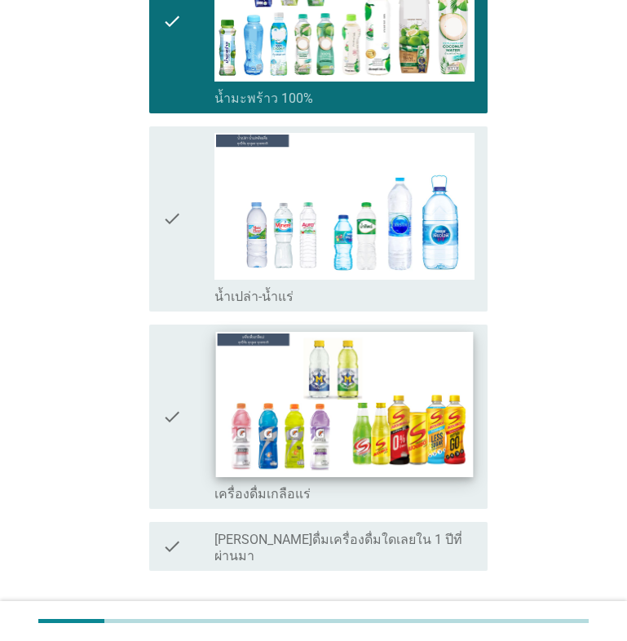
scroll to position [2311, 0]
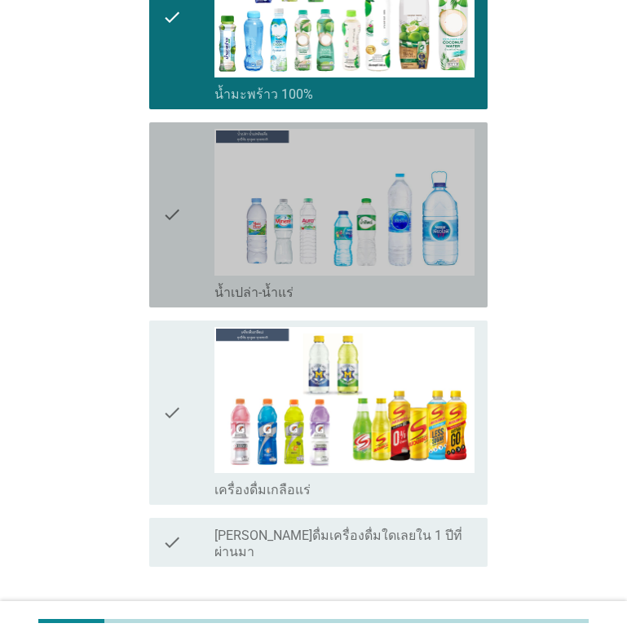
click at [169, 197] on icon "check" at bounding box center [172, 215] width 20 height 172
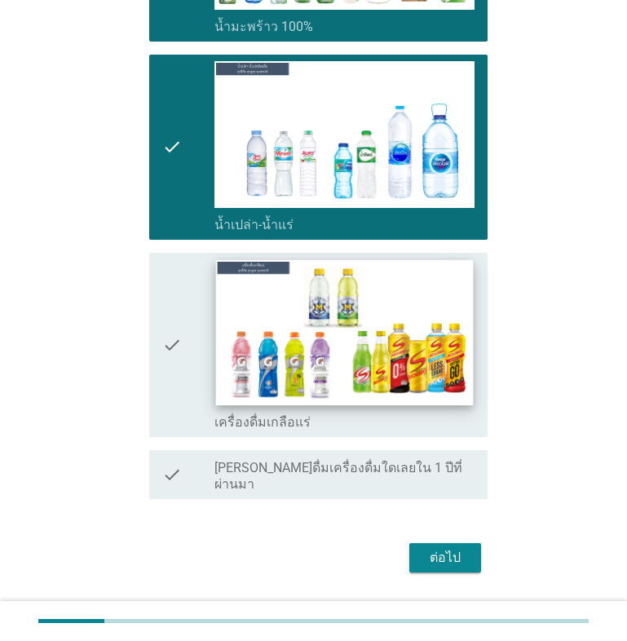
scroll to position [2388, 0]
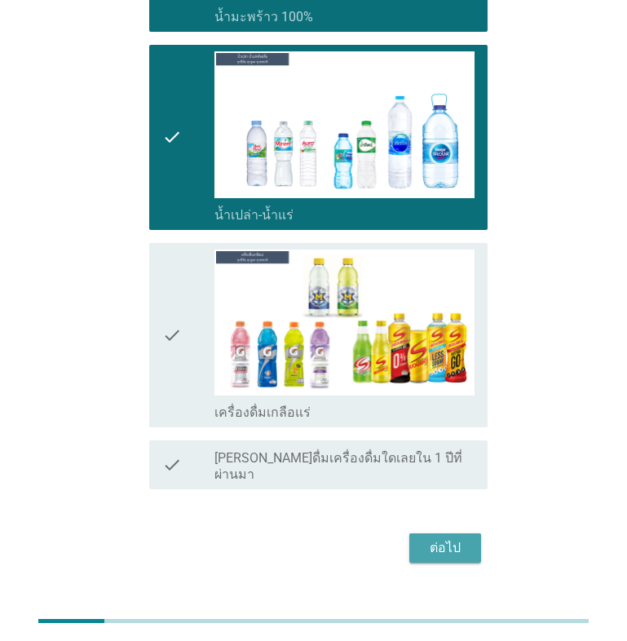
click at [449, 538] on div "ต่อไป" at bounding box center [446, 548] width 46 height 20
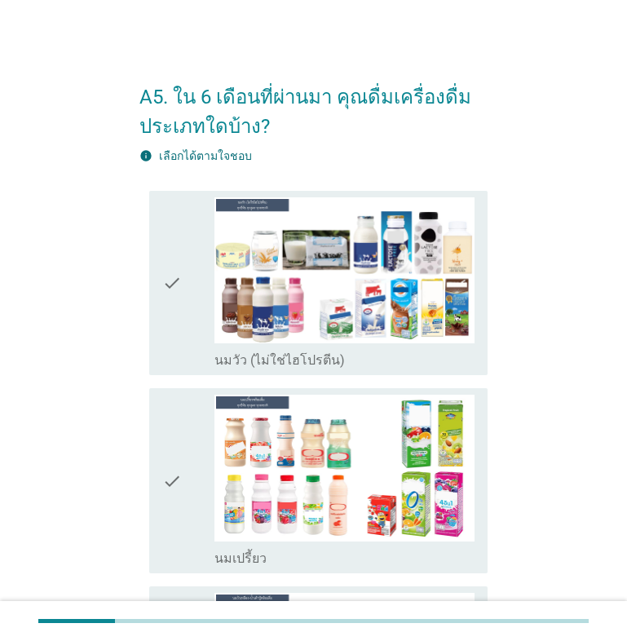
scroll to position [136, 0]
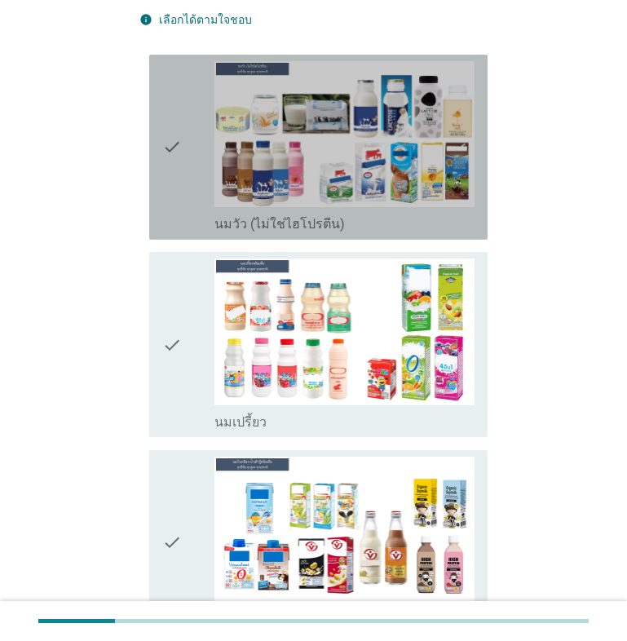
click at [170, 144] on icon "check" at bounding box center [172, 147] width 20 height 172
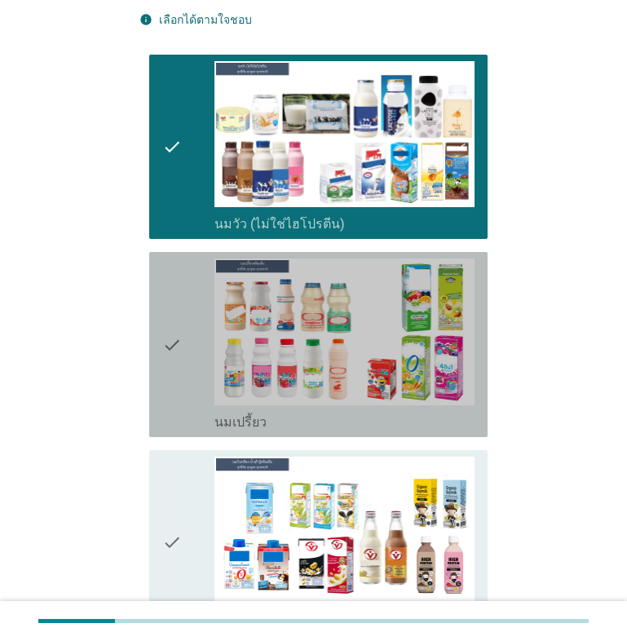
click at [169, 347] on icon "check" at bounding box center [172, 345] width 20 height 172
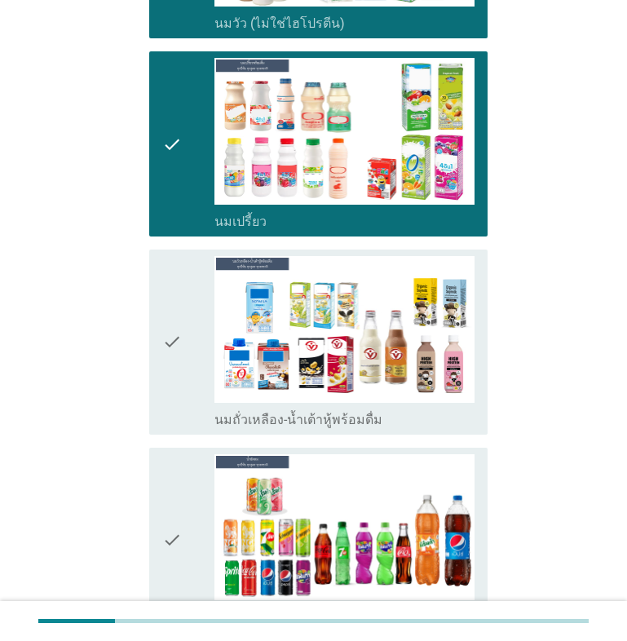
scroll to position [544, 0]
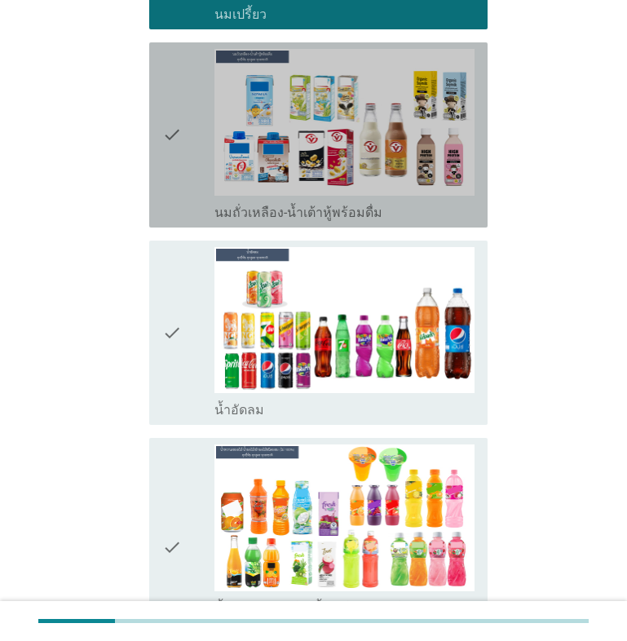
click at [179, 137] on icon "check" at bounding box center [172, 135] width 20 height 172
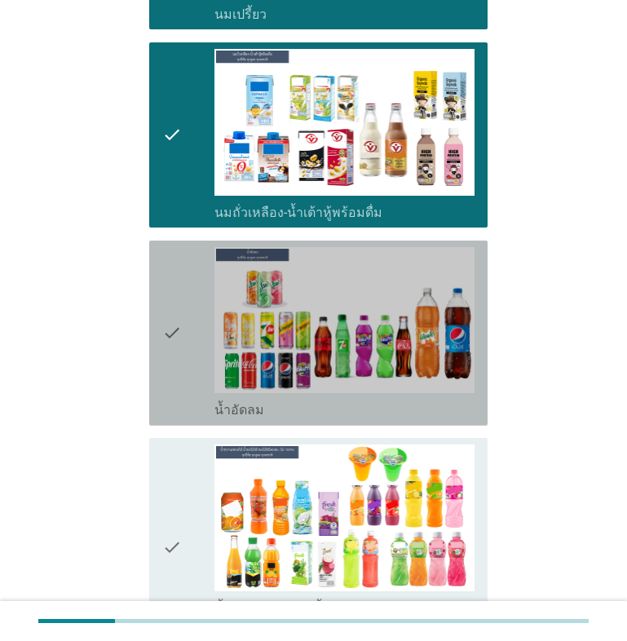
click at [168, 338] on icon "check" at bounding box center [172, 333] width 20 height 172
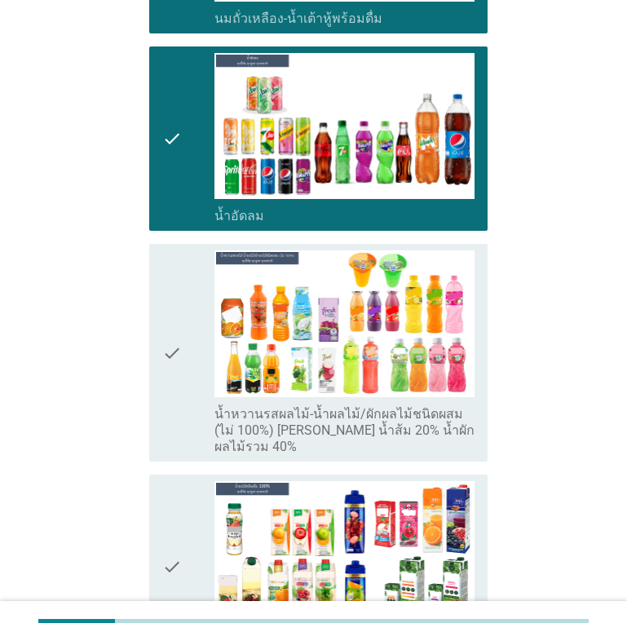
scroll to position [816, 0]
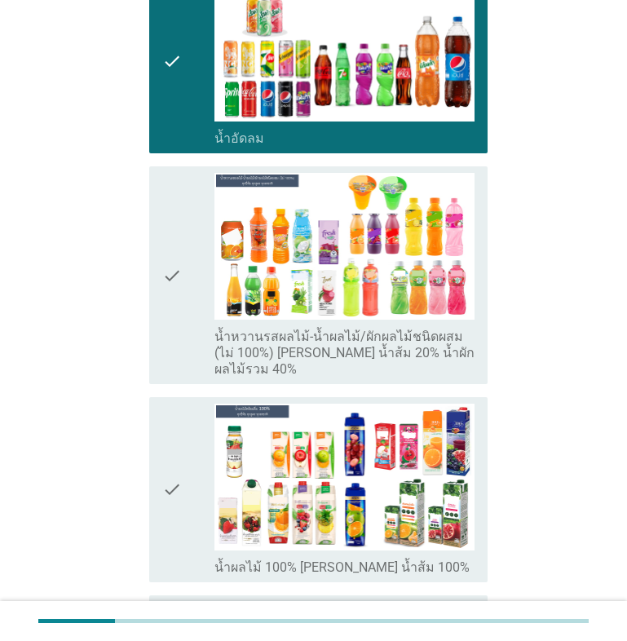
click at [177, 277] on icon "check" at bounding box center [172, 275] width 20 height 205
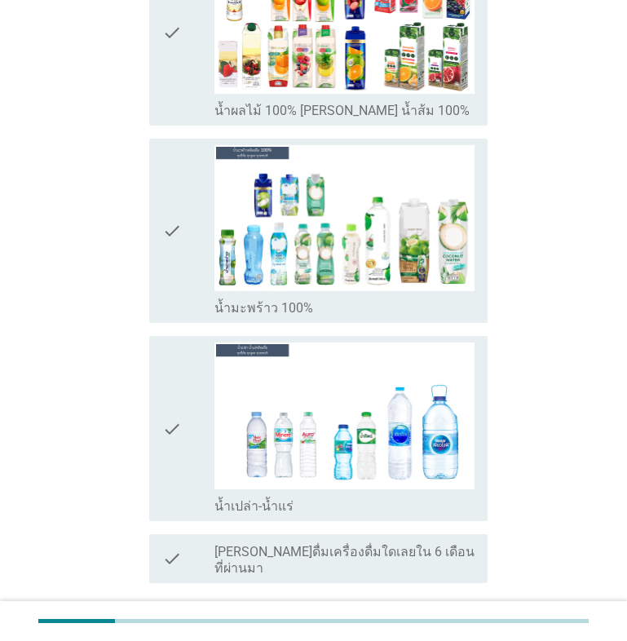
scroll to position [1360, 0]
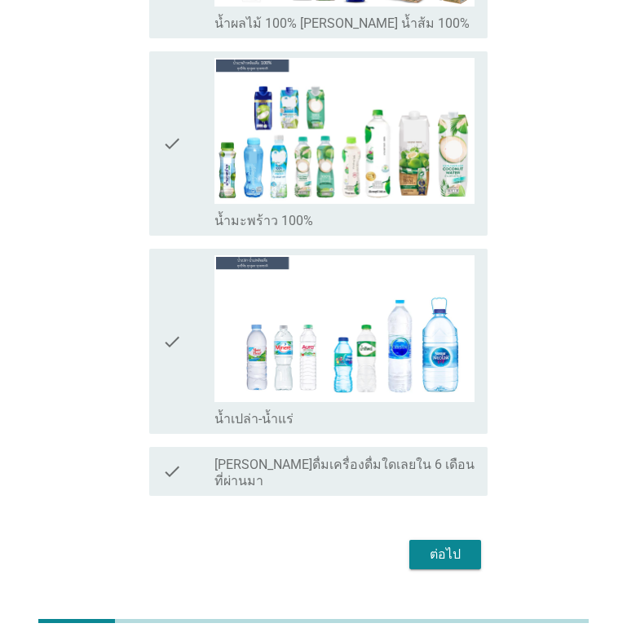
click at [167, 128] on icon "check" at bounding box center [172, 144] width 20 height 172
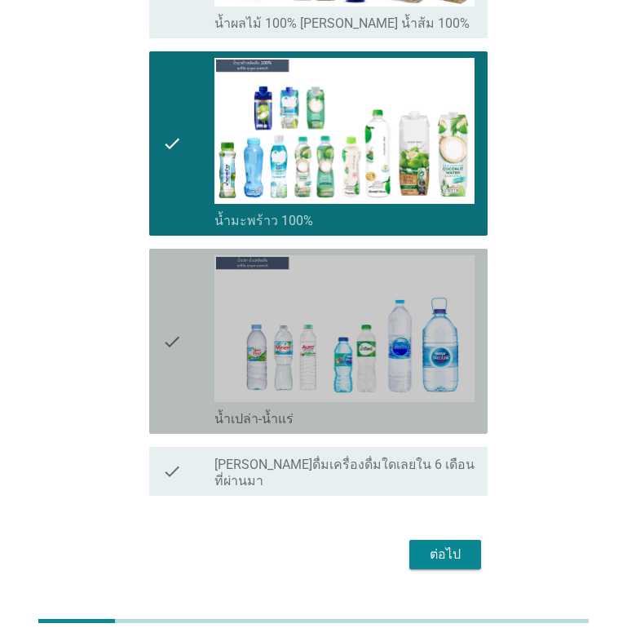
click at [171, 331] on icon "check" at bounding box center [172, 341] width 20 height 172
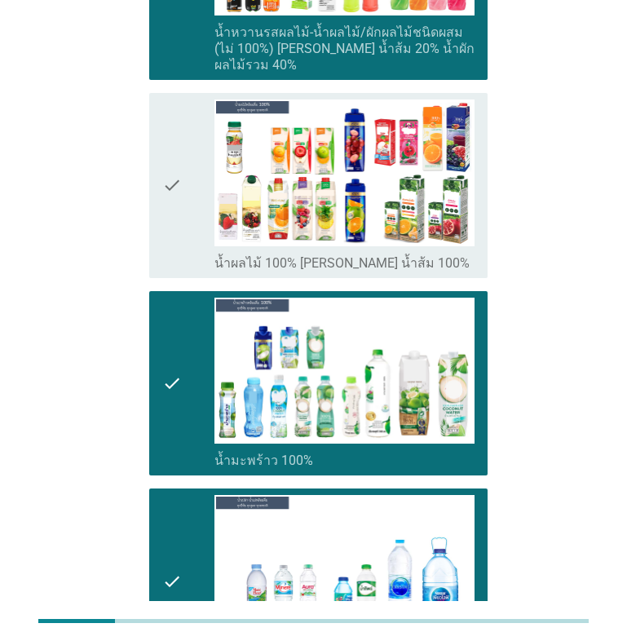
scroll to position [1087, 0]
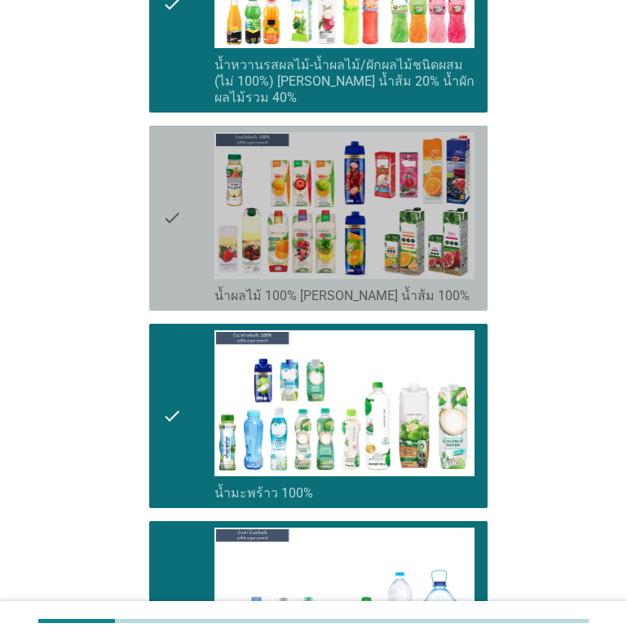
click at [177, 197] on icon "check" at bounding box center [172, 218] width 20 height 172
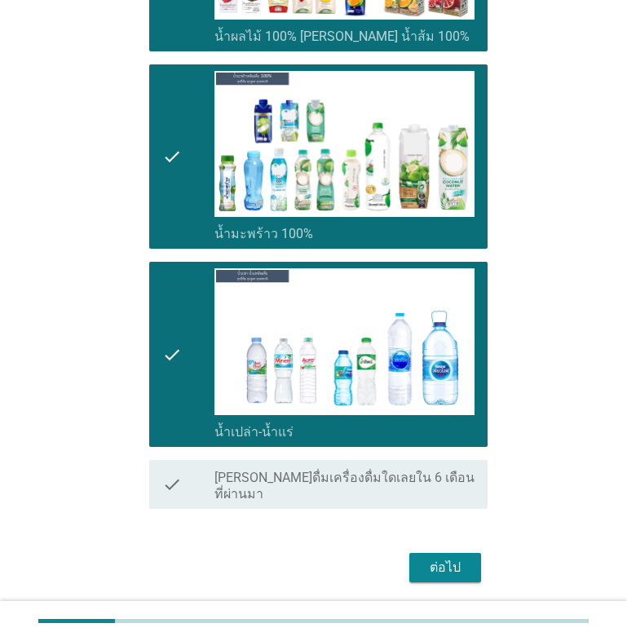
scroll to position [1360, 0]
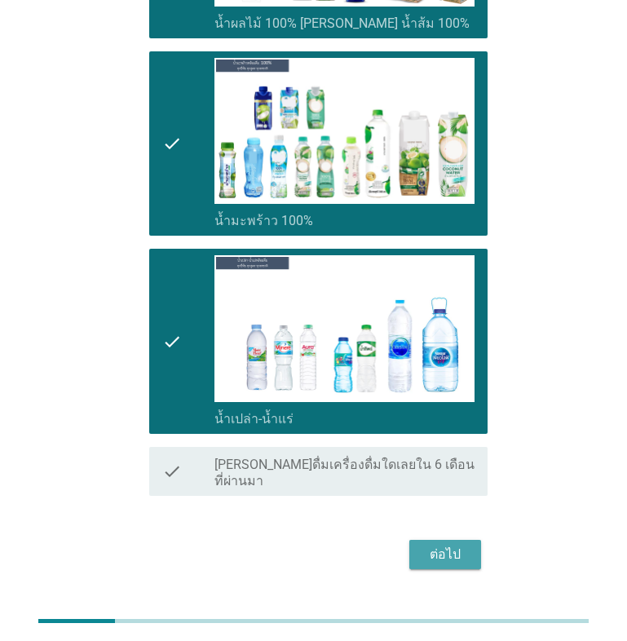
click at [438, 545] on div "ต่อไป" at bounding box center [446, 555] width 46 height 20
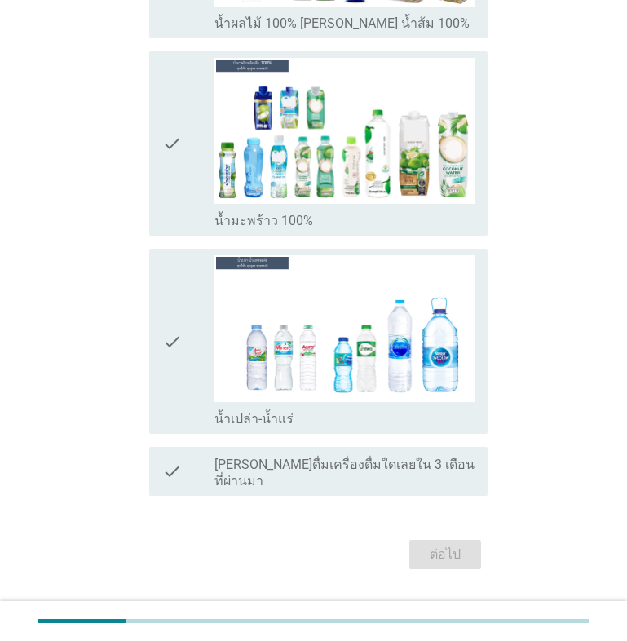
scroll to position [0, 0]
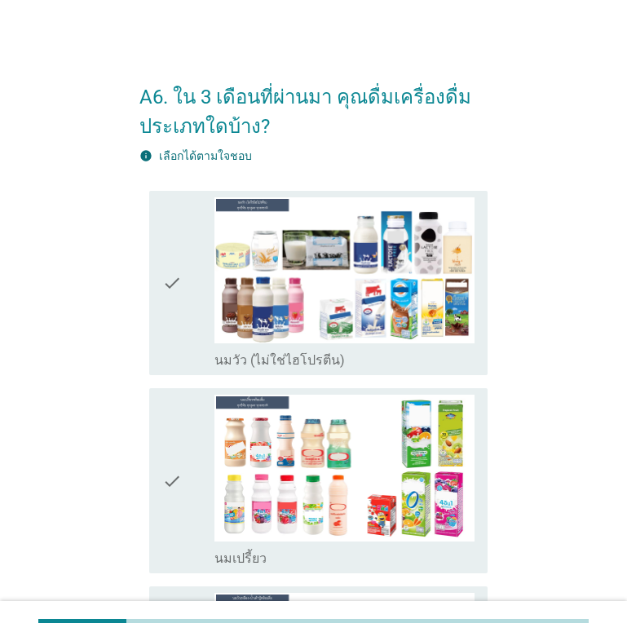
click at [166, 279] on icon "check" at bounding box center [172, 283] width 20 height 172
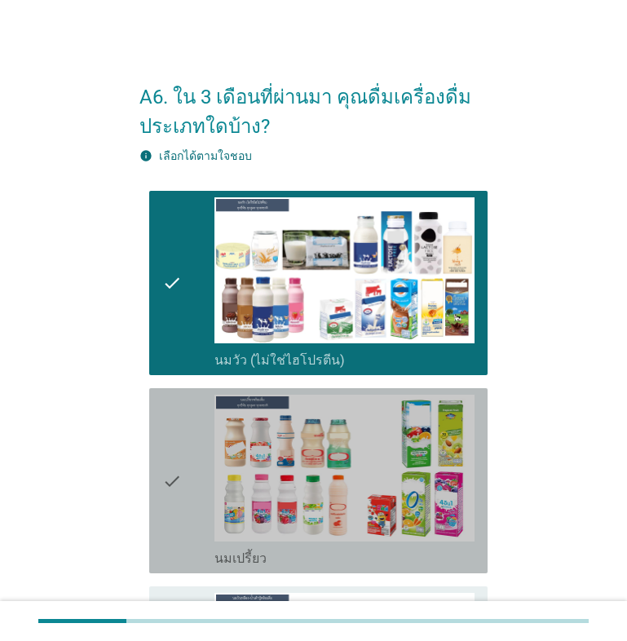
click at [189, 478] on div "check" at bounding box center [188, 481] width 52 height 172
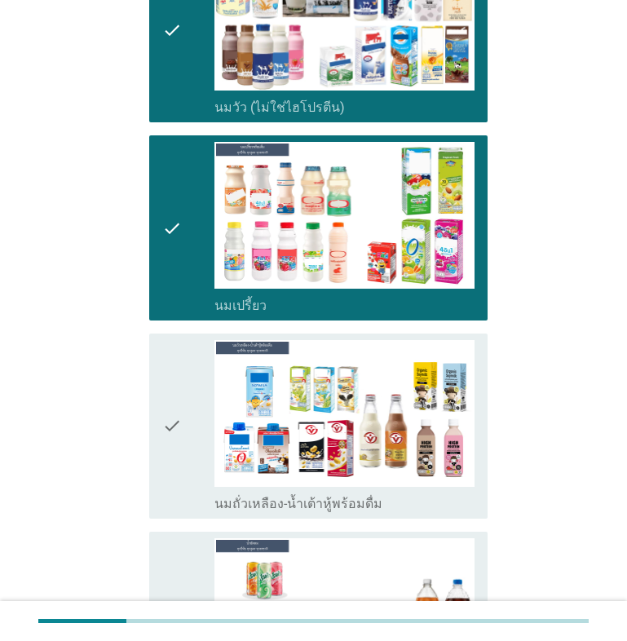
scroll to position [272, 0]
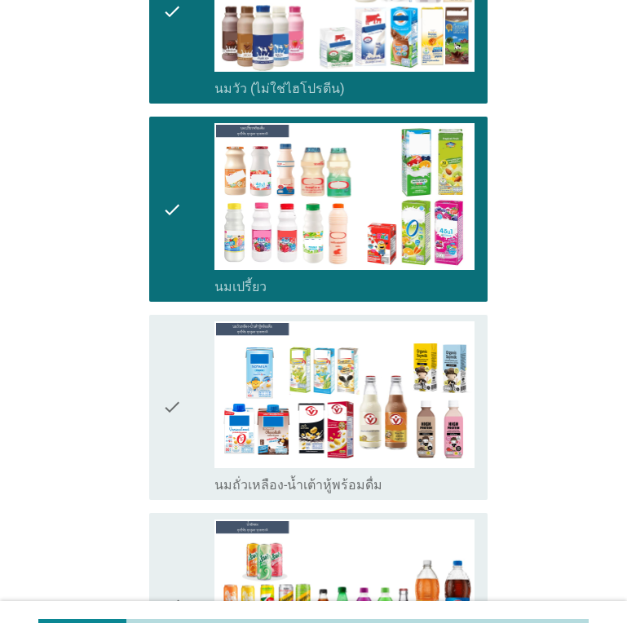
click at [188, 409] on div "check" at bounding box center [188, 407] width 52 height 172
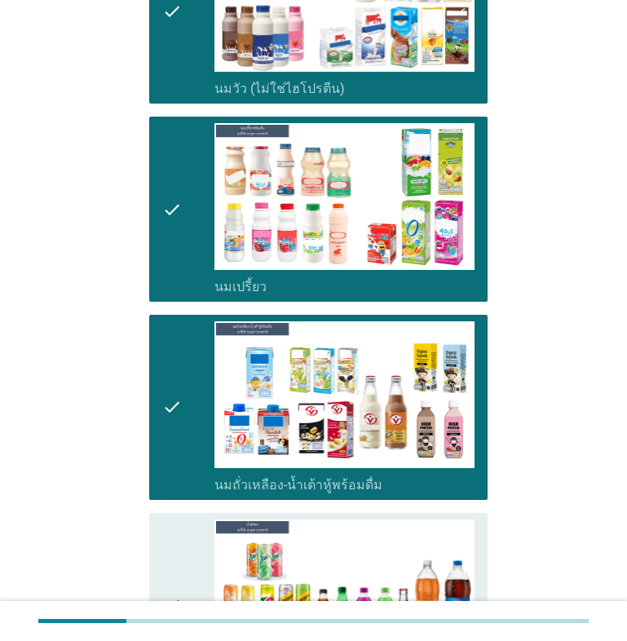
scroll to position [816, 0]
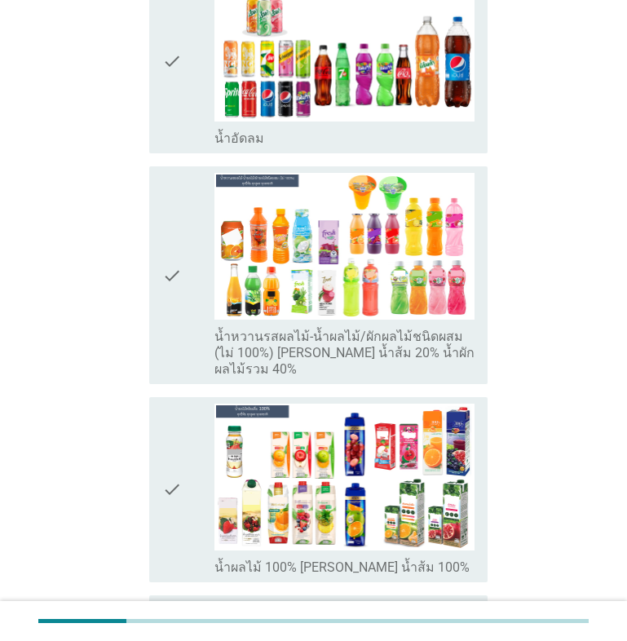
click at [193, 257] on div "check" at bounding box center [188, 275] width 52 height 205
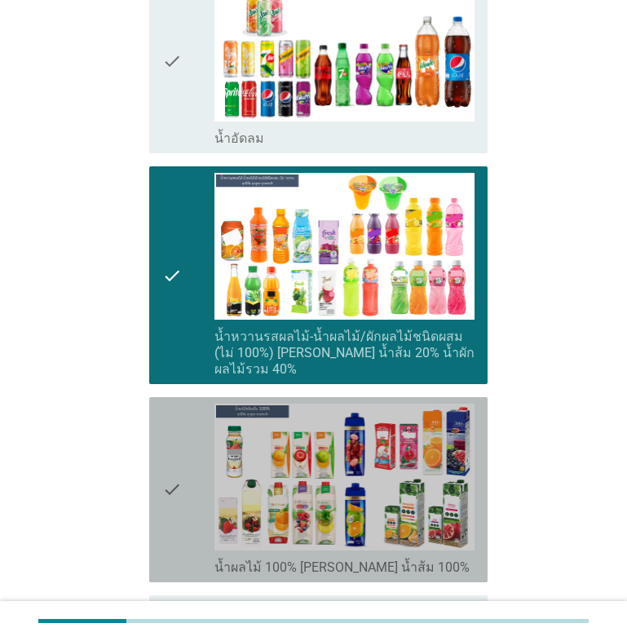
click at [170, 476] on icon "check" at bounding box center [172, 490] width 20 height 172
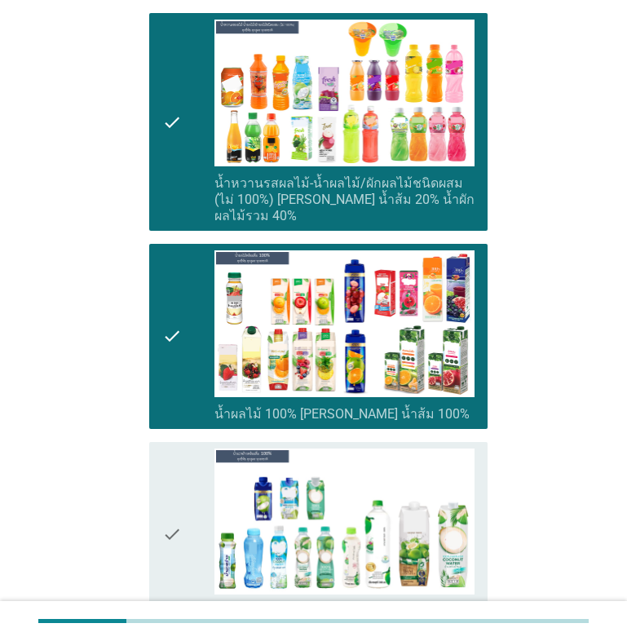
scroll to position [1087, 0]
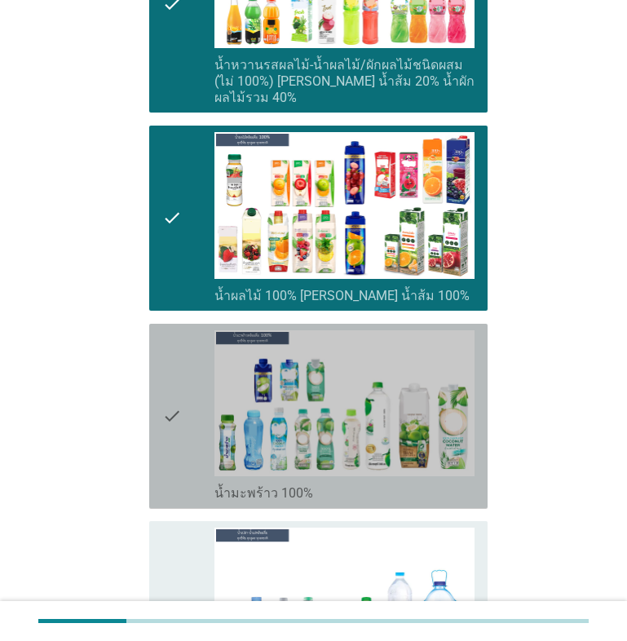
click at [172, 410] on icon "check" at bounding box center [172, 416] width 20 height 172
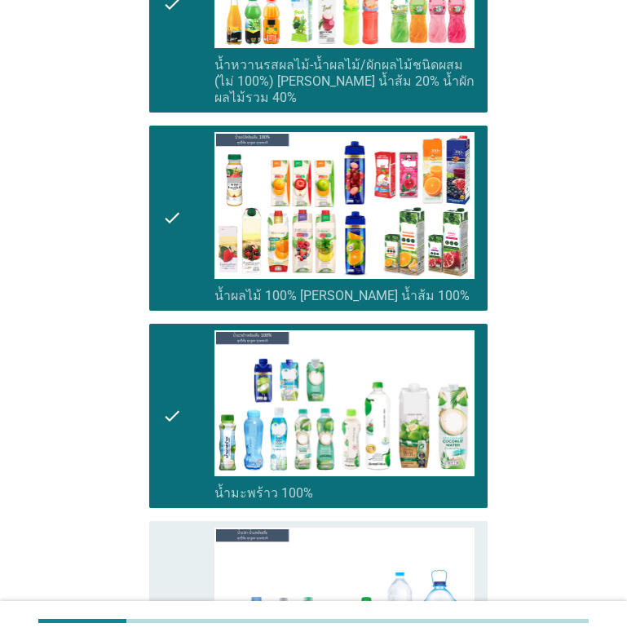
scroll to position [1360, 0]
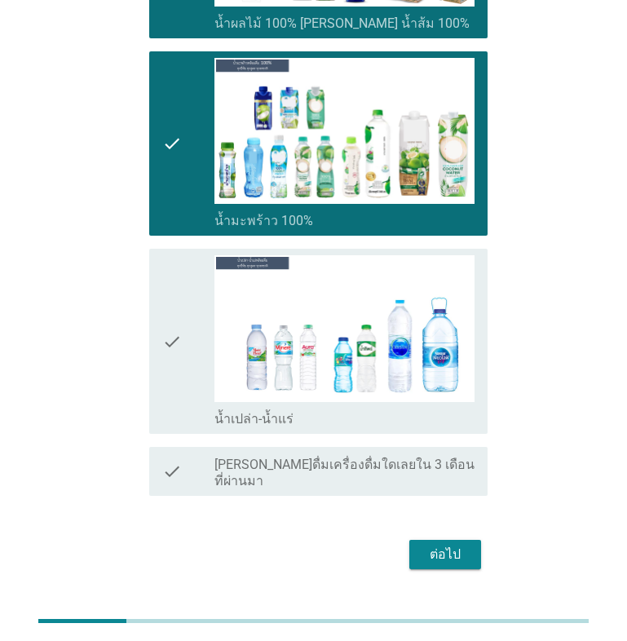
click at [166, 319] on icon "check" at bounding box center [172, 341] width 20 height 172
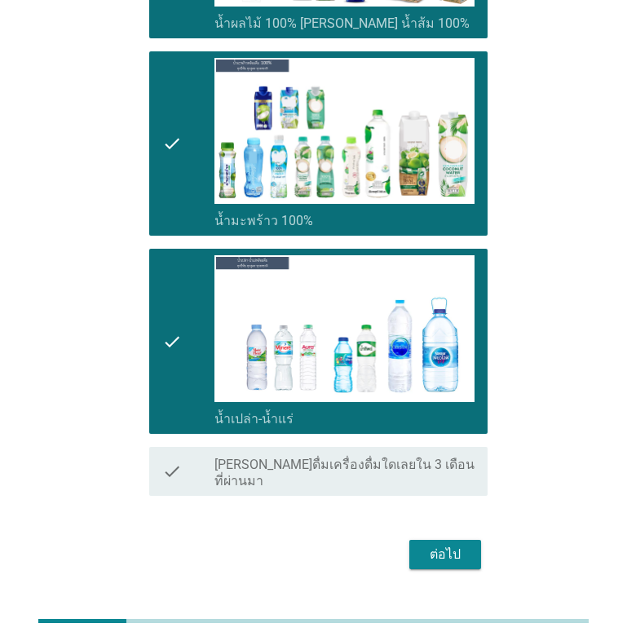
click at [440, 545] on div "ต่อไป" at bounding box center [446, 555] width 46 height 20
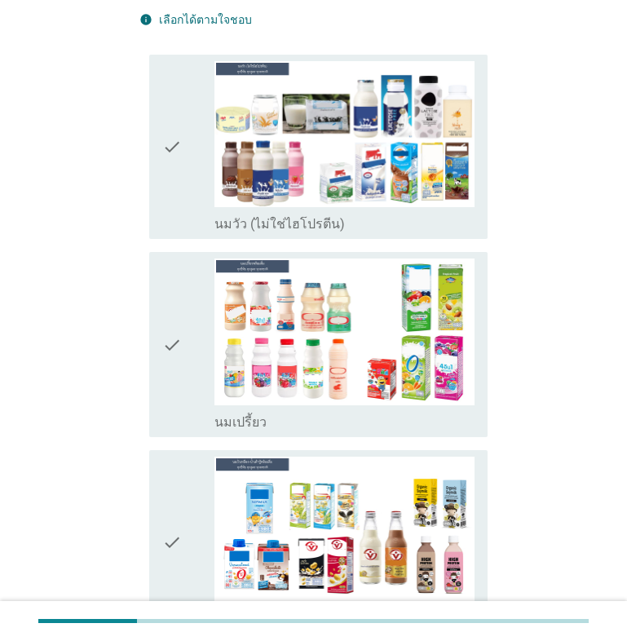
scroll to position [0, 0]
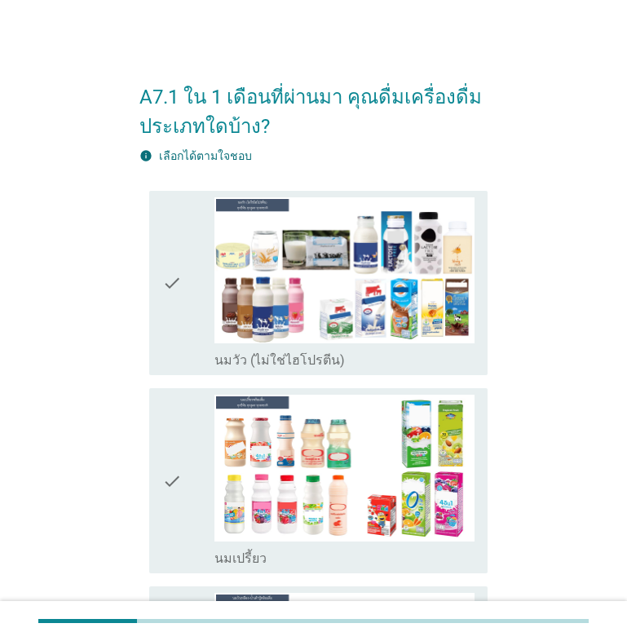
click at [175, 286] on icon "check" at bounding box center [172, 283] width 20 height 172
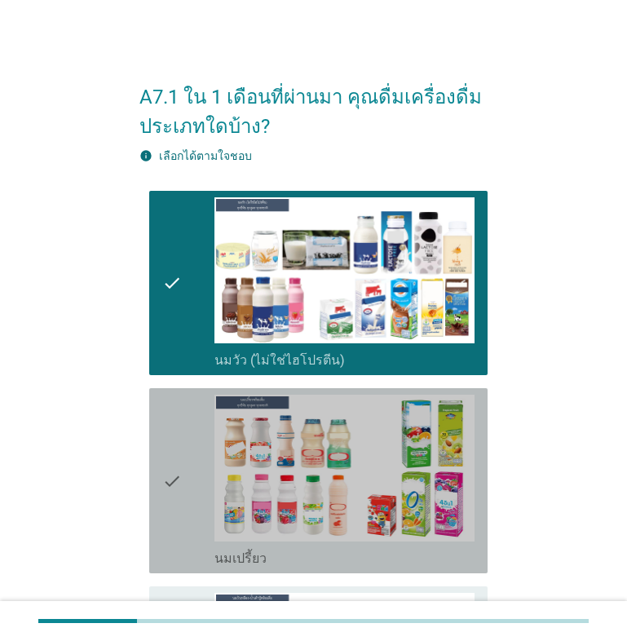
click at [180, 485] on icon "check" at bounding box center [172, 481] width 20 height 172
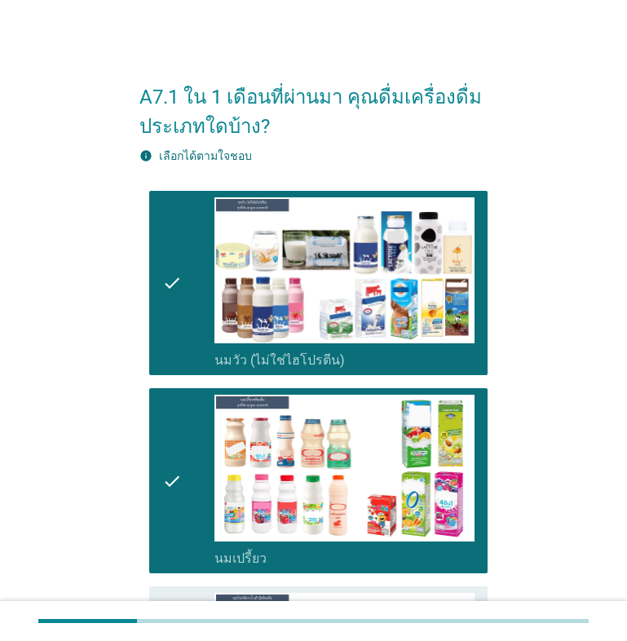
scroll to position [272, 0]
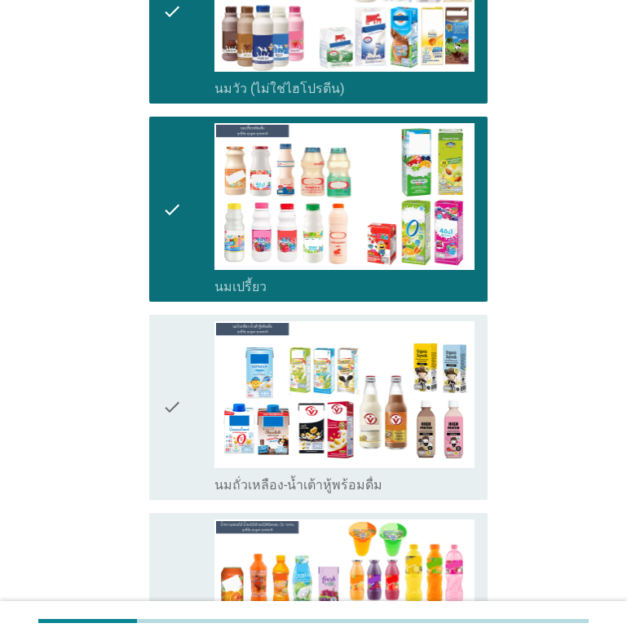
click at [162, 396] on icon "check" at bounding box center [172, 407] width 20 height 172
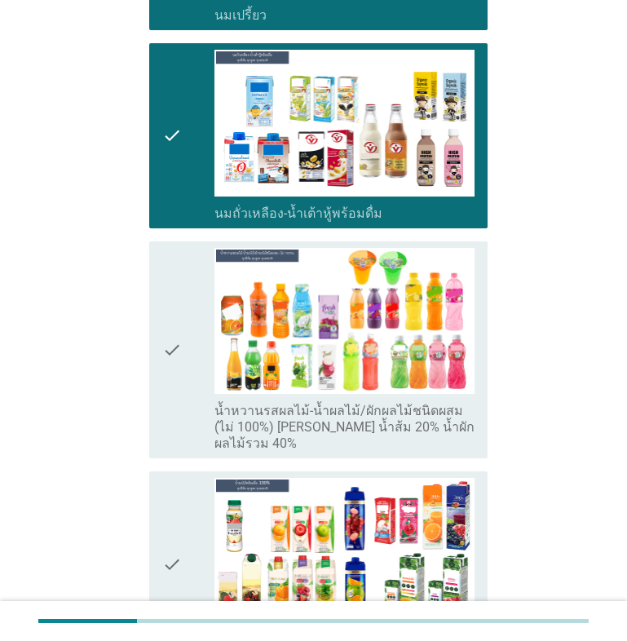
scroll to position [544, 0]
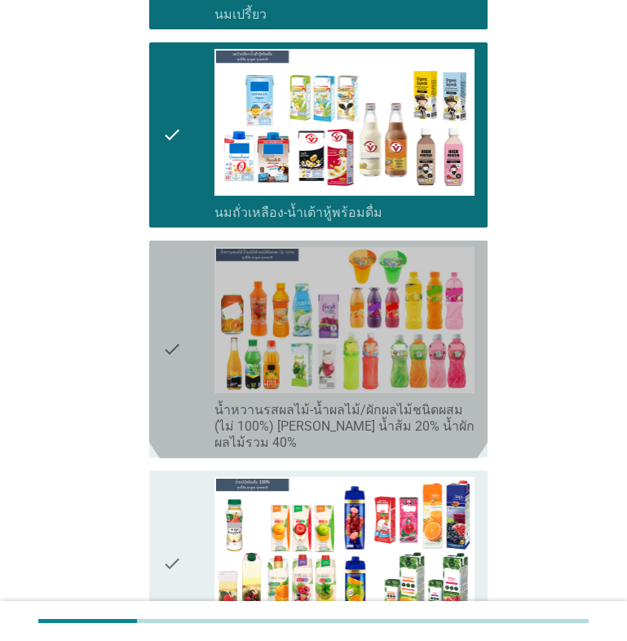
click at [180, 341] on icon "check" at bounding box center [172, 349] width 20 height 205
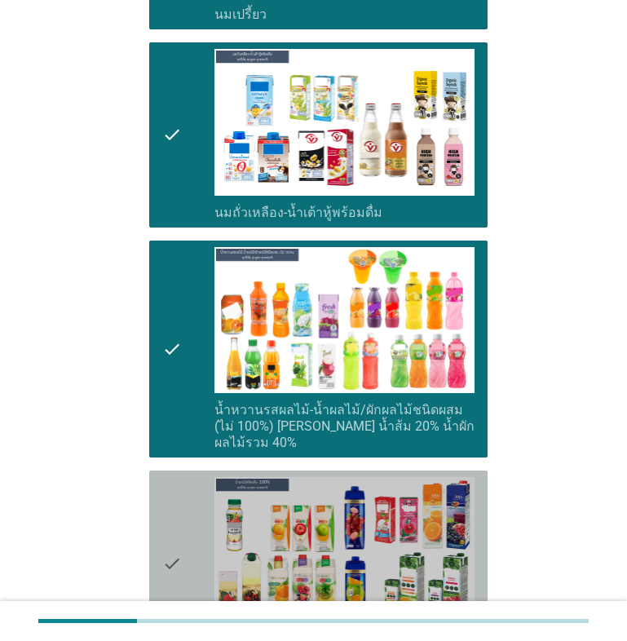
click at [163, 540] on icon "check" at bounding box center [172, 563] width 20 height 172
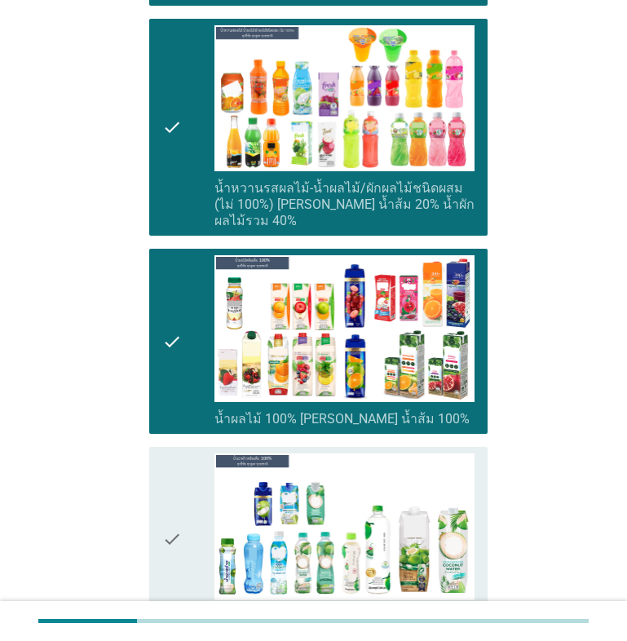
scroll to position [952, 0]
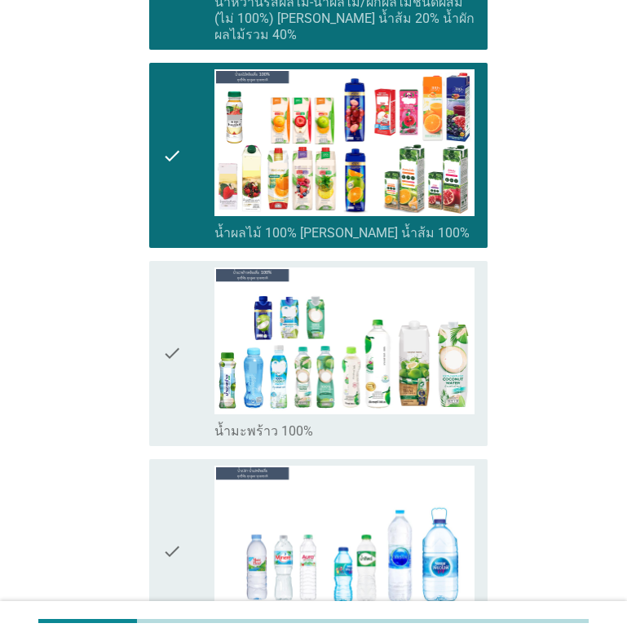
click at [175, 338] on icon "check" at bounding box center [172, 354] width 20 height 172
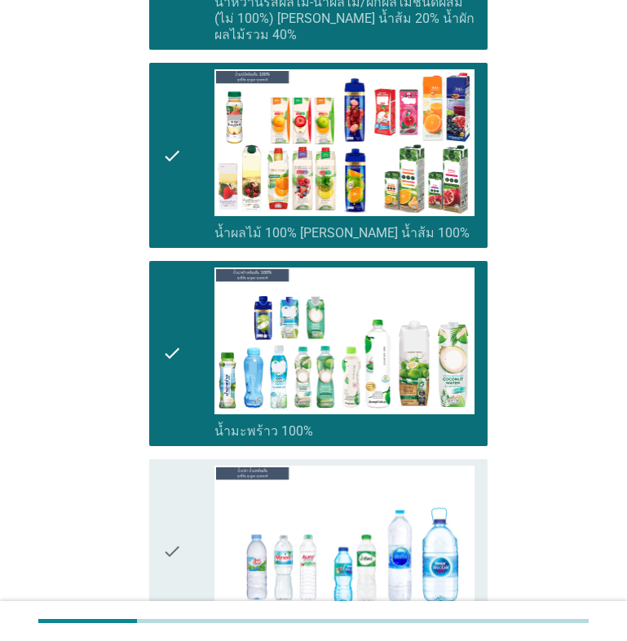
click at [175, 533] on icon "check" at bounding box center [172, 552] width 20 height 172
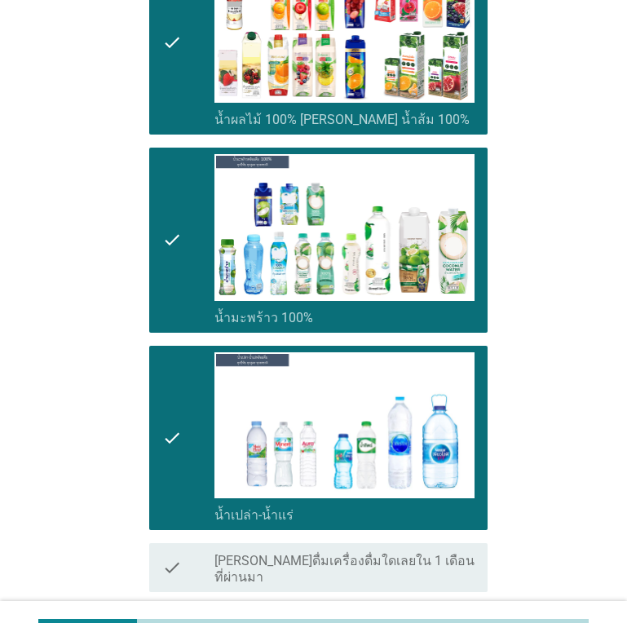
scroll to position [1168, 0]
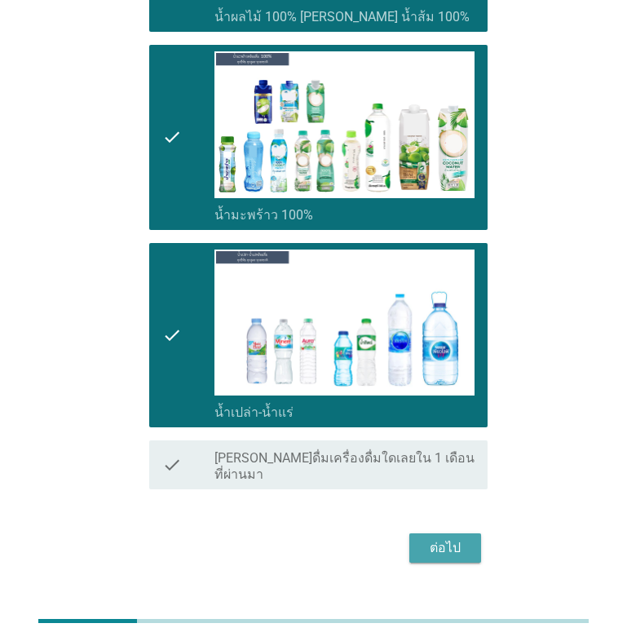
click at [452, 538] on div "ต่อไป" at bounding box center [446, 548] width 46 height 20
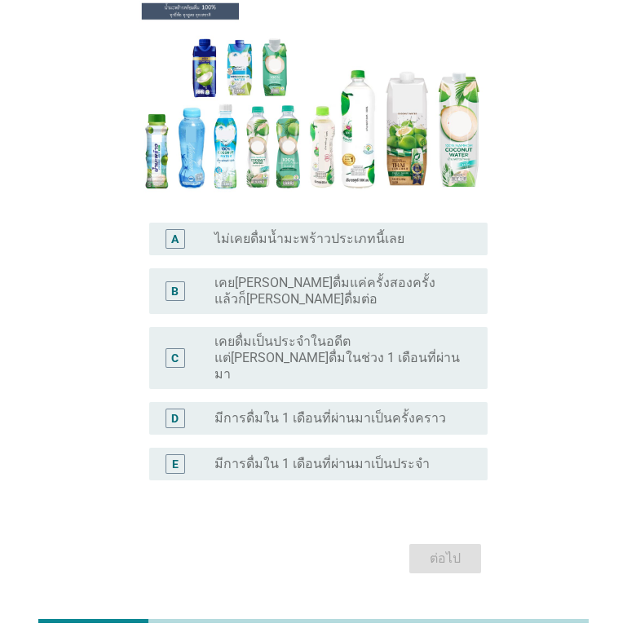
scroll to position [196, 0]
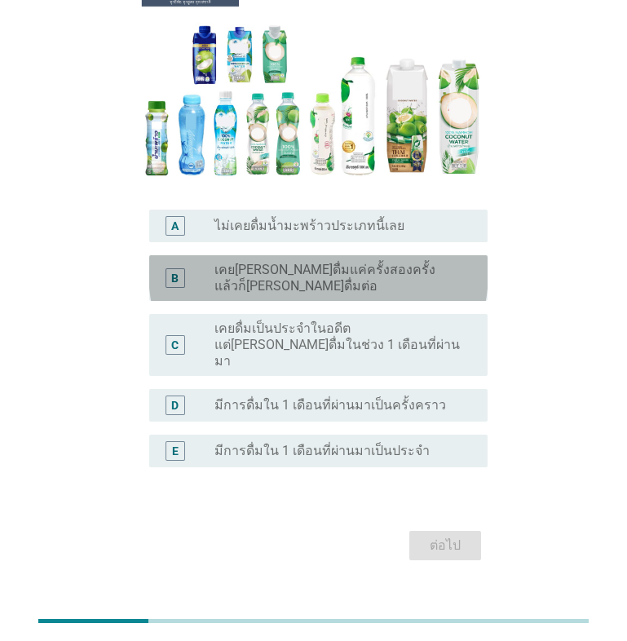
click at [175, 276] on div "B" at bounding box center [174, 277] width 7 height 17
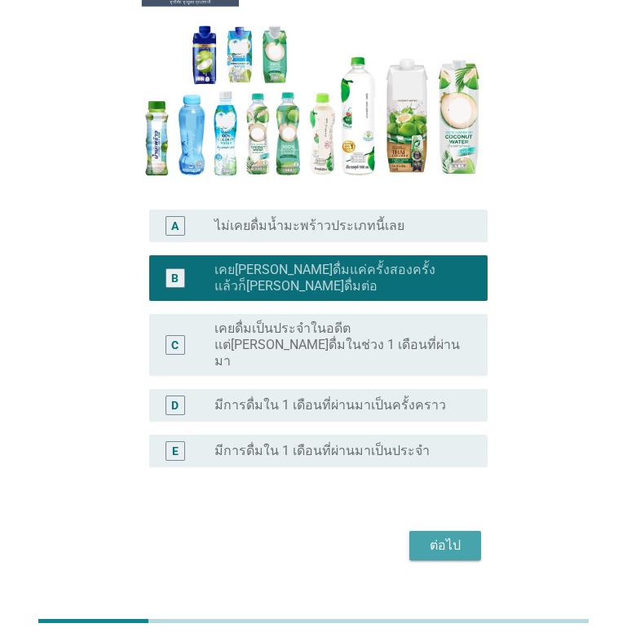
click at [426, 536] on div "ต่อไป" at bounding box center [446, 546] width 46 height 20
